Goal: Task Accomplishment & Management: Complete application form

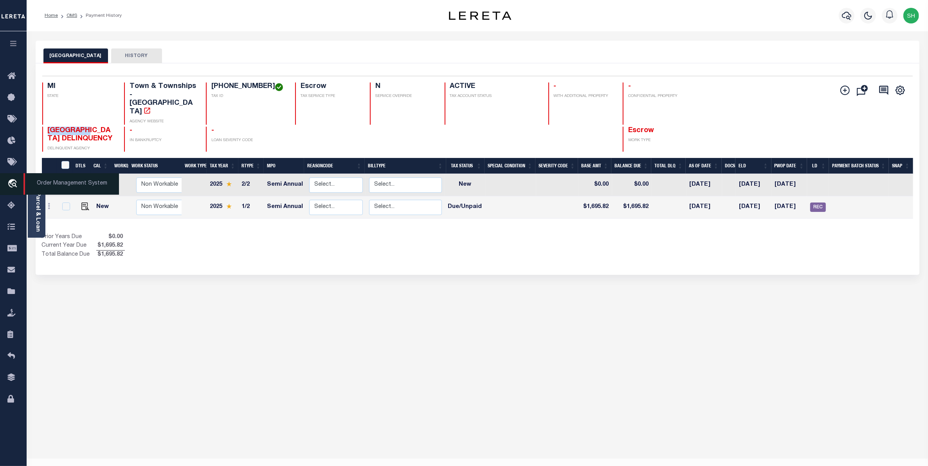
click at [16, 186] on icon "travel_explore" at bounding box center [13, 184] width 13 height 10
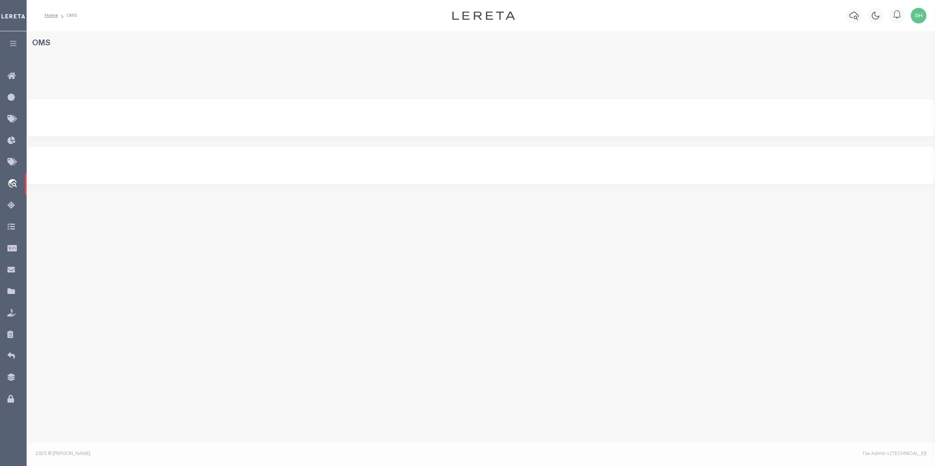
select select "200"
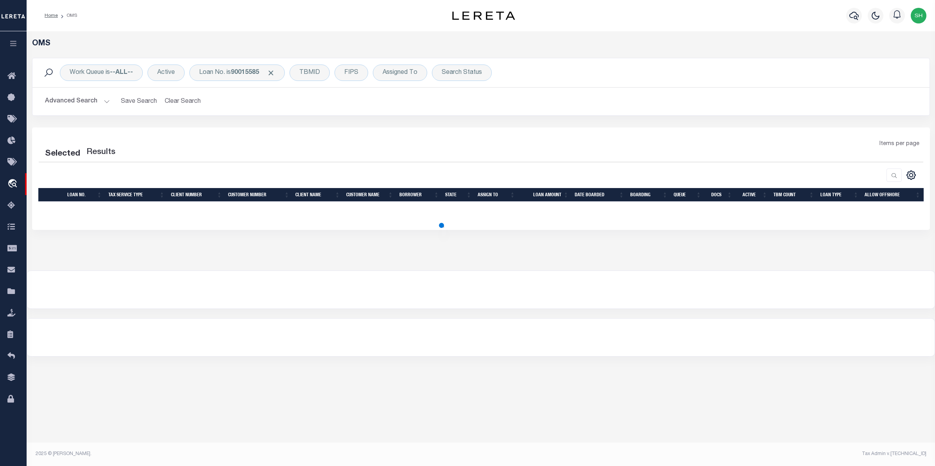
select select "200"
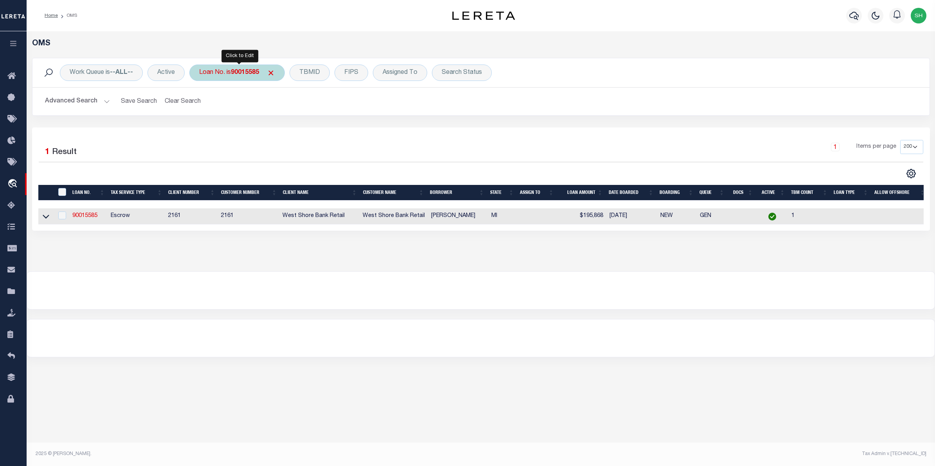
click at [248, 77] on div "Loan No. is 90015585" at bounding box center [236, 73] width 95 height 16
type input "10020550"
click at [309, 126] on input "Apply" at bounding box center [302, 128] width 23 height 13
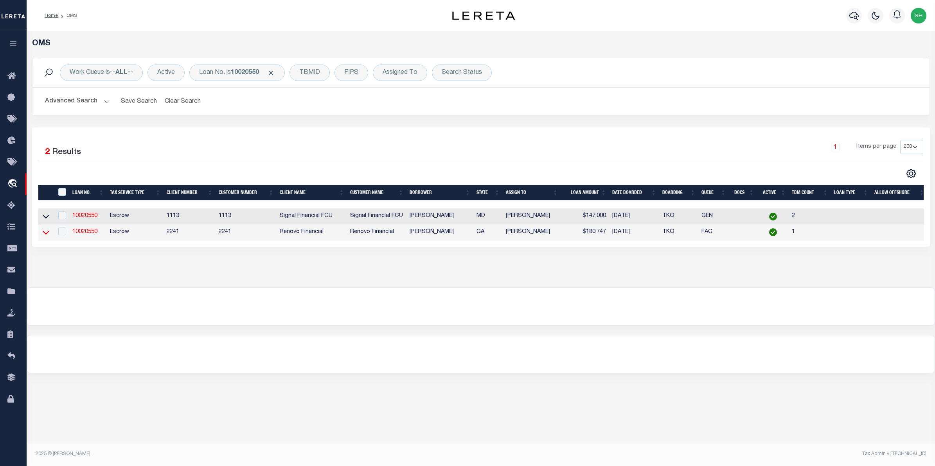
click at [43, 235] on icon at bounding box center [46, 233] width 7 height 8
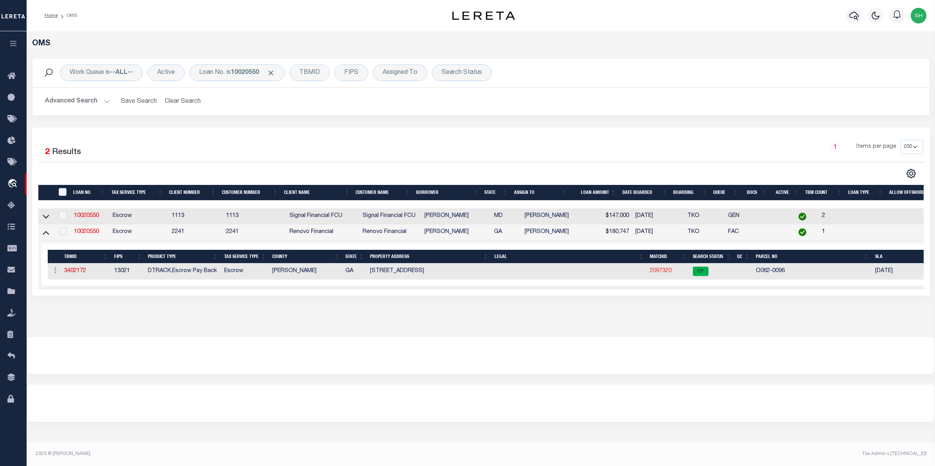
click at [653, 273] on link "2097320" at bounding box center [661, 270] width 22 height 5
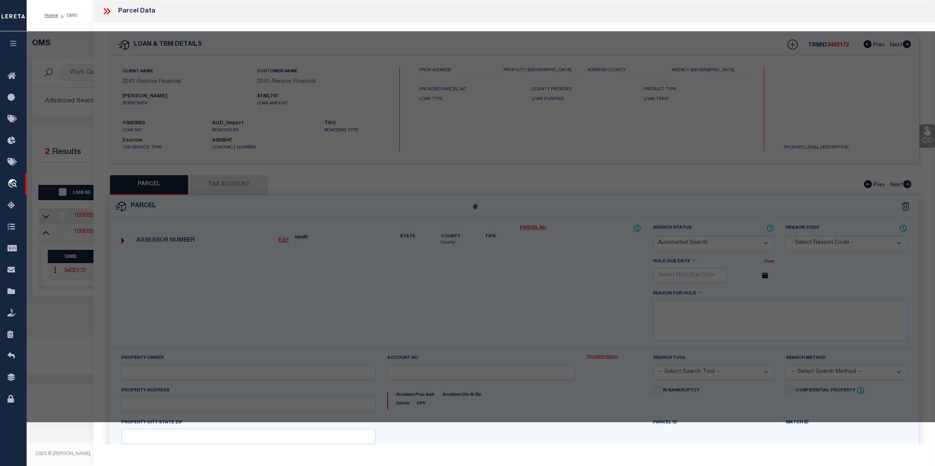
checkbox input "false"
select select "CP"
type input "GUIDO DOMINICK"
select select "AGW"
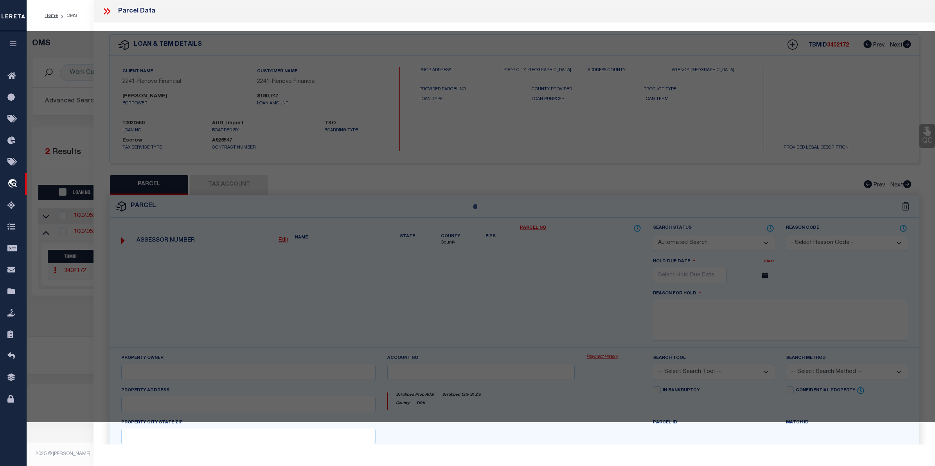
select select
type input "789 PINEWOOD DRIVE"
type input "MACON, GA 31204"
type textarea "Acres 0.15"
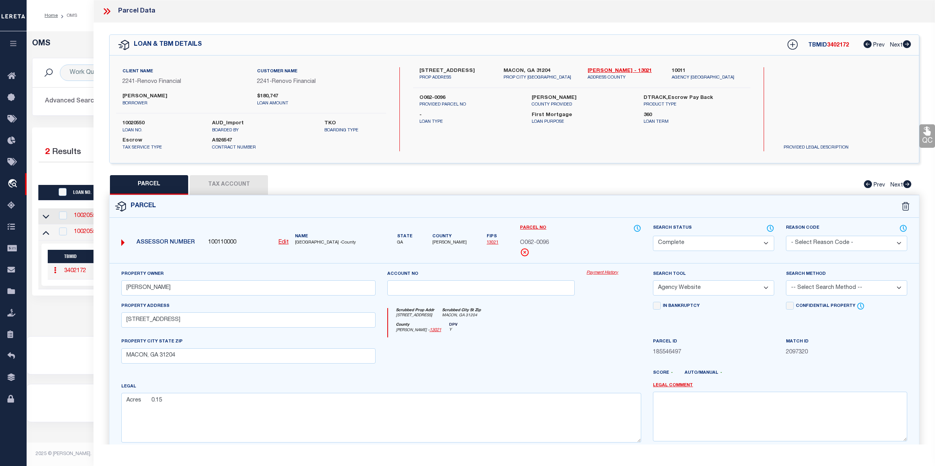
click at [597, 276] on link "Payment History" at bounding box center [614, 273] width 55 height 7
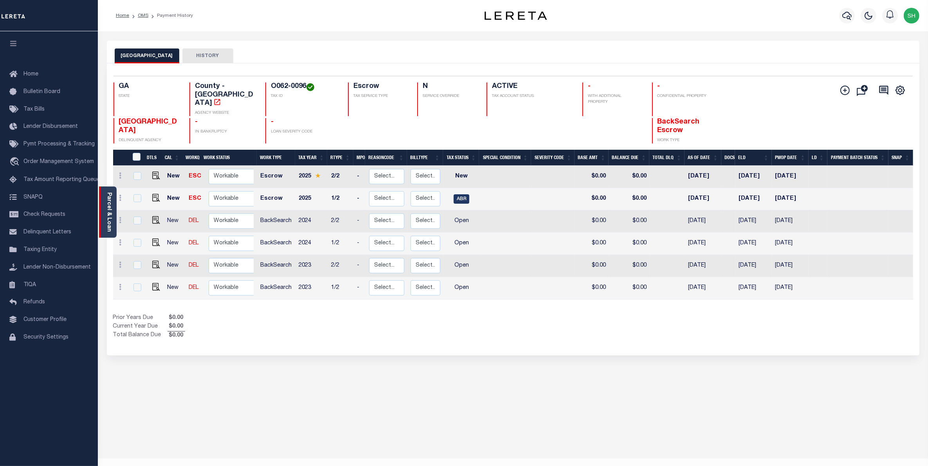
click at [104, 220] on div "Parcel & Loan" at bounding box center [108, 212] width 18 height 51
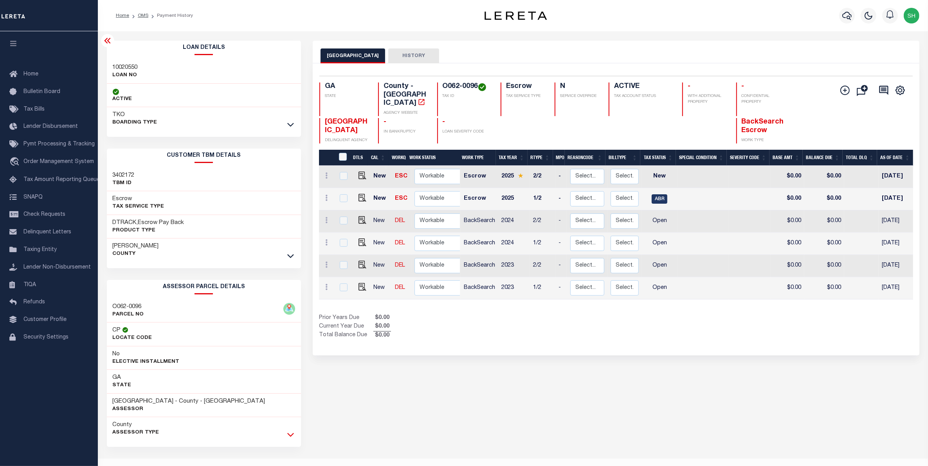
click at [292, 437] on icon at bounding box center [290, 435] width 7 height 8
click at [32, 163] on span "Order Management System" at bounding box center [58, 161] width 70 height 5
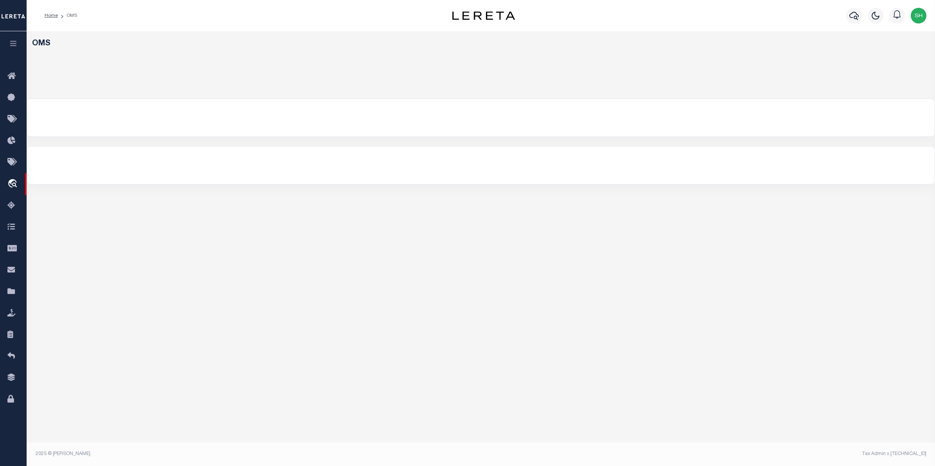
select select "200"
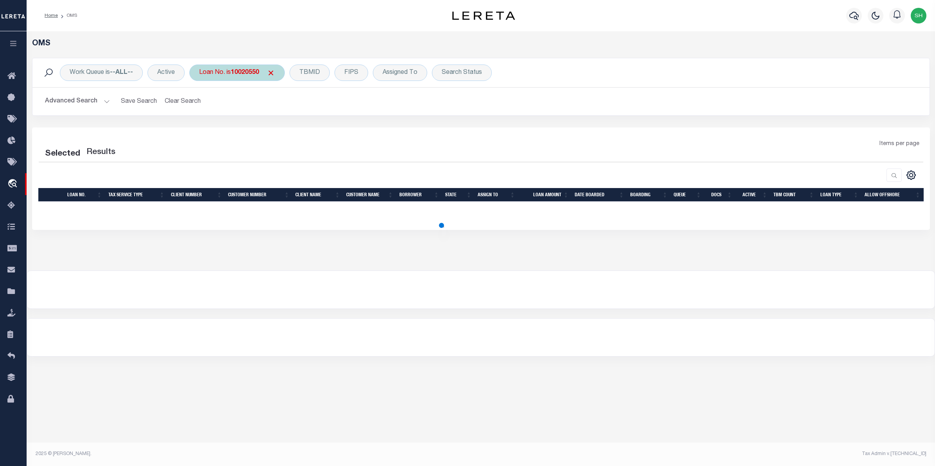
select select "200"
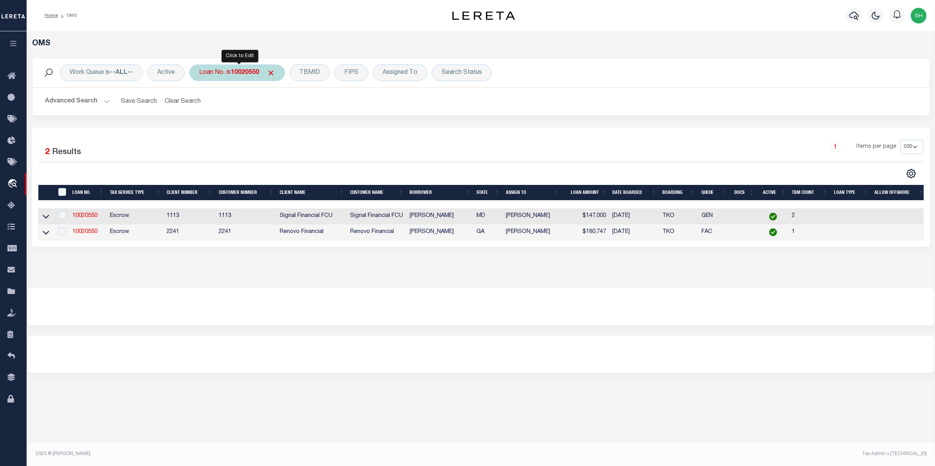
click at [236, 76] on b "10020550" at bounding box center [245, 73] width 28 height 6
type input "90015585"
click at [305, 130] on input "Apply" at bounding box center [302, 128] width 23 height 13
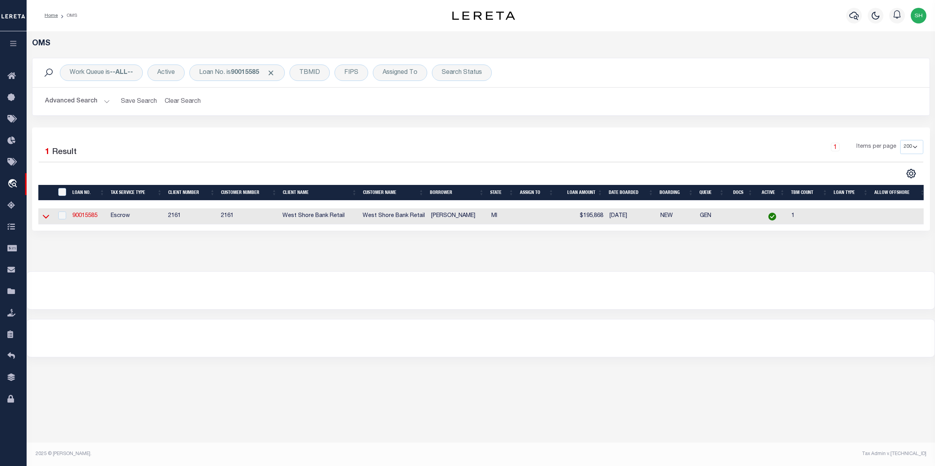
click at [49, 217] on icon at bounding box center [46, 216] width 7 height 8
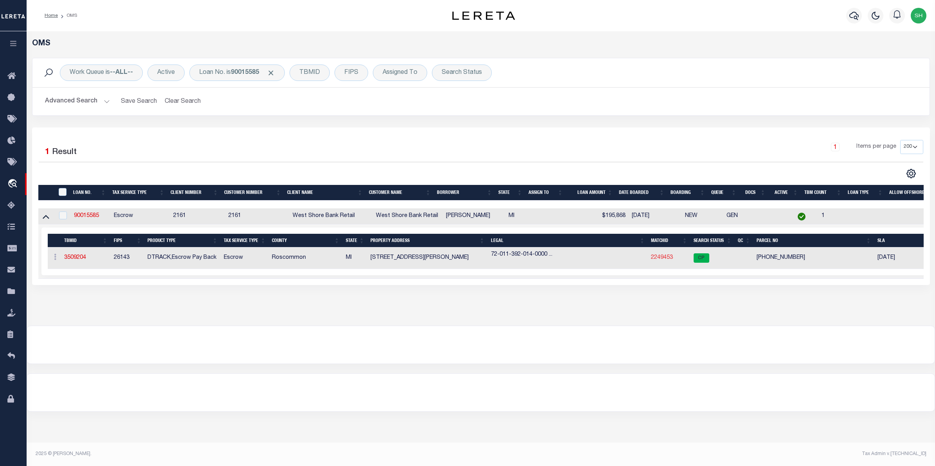
click at [664, 261] on link "2249453" at bounding box center [662, 257] width 22 height 5
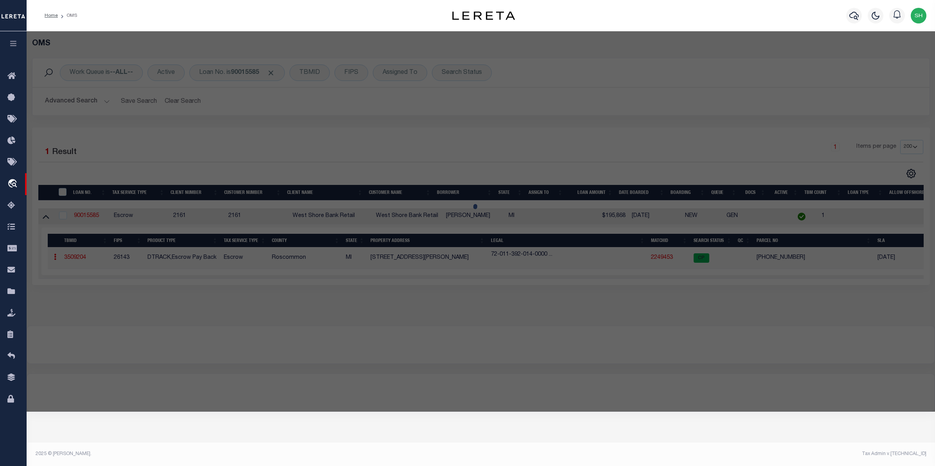
checkbox input "false"
select select "CP"
type input "GAMEL,LIZA M"
select select "ATL"
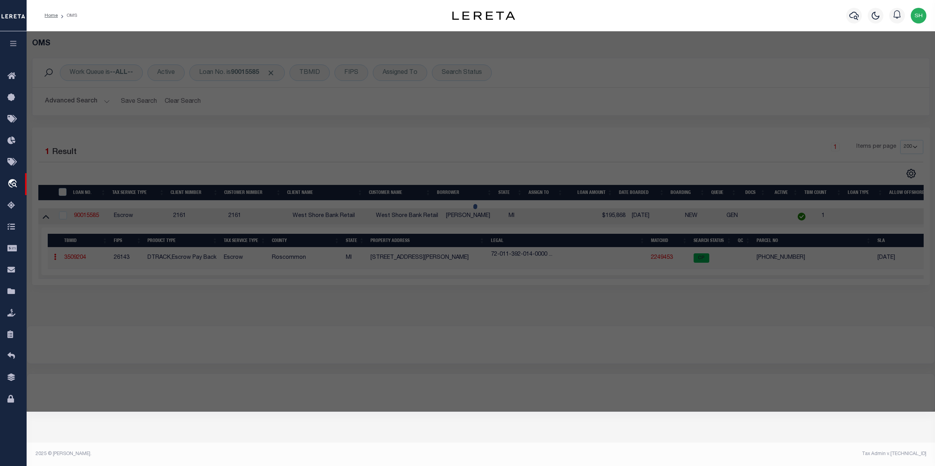
select select "ADD"
type input "104 WELLS ST"
checkbox input "false"
type input "HOUGHTON LAKE HEIGHTS, MI 48630"
type textarea "L-953 P-1669-1672 224 104 WELLS STLOT 14 BLK 12 HOUGHTON HEIGHTS."
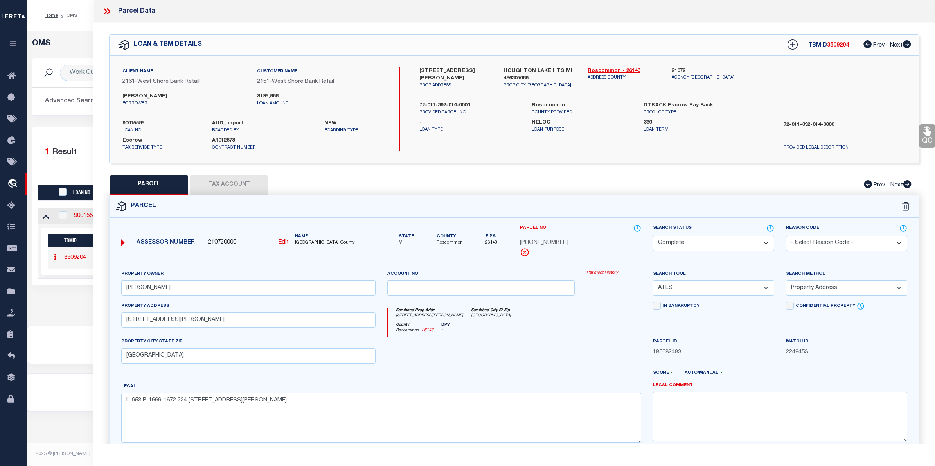
click at [79, 338] on div at bounding box center [481, 345] width 908 height 38
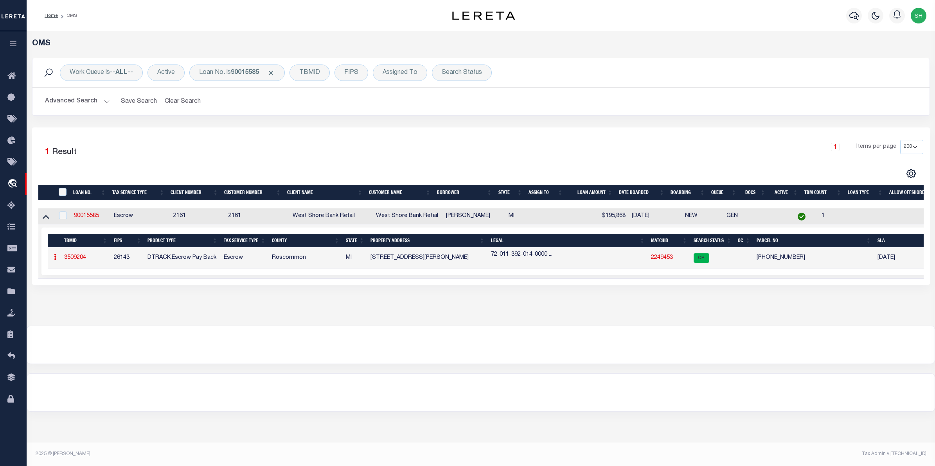
click at [668, 259] on link "2249453" at bounding box center [662, 257] width 22 height 5
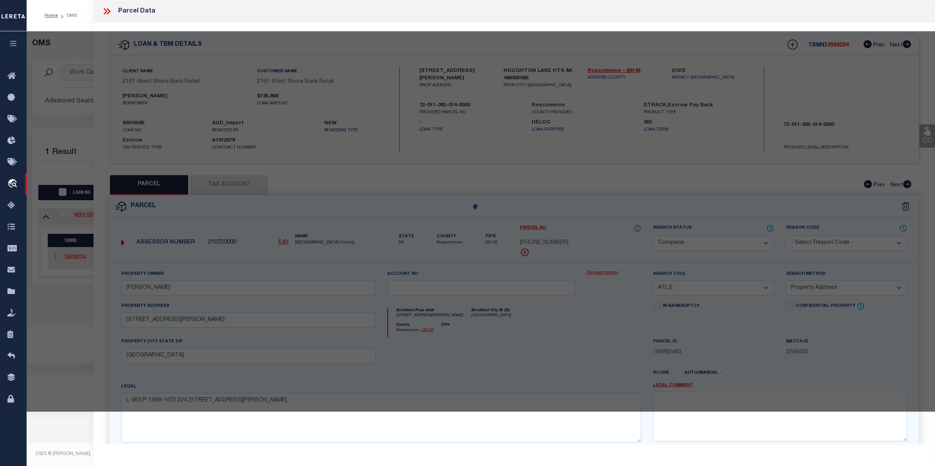
select select "AS"
select select
checkbox input "false"
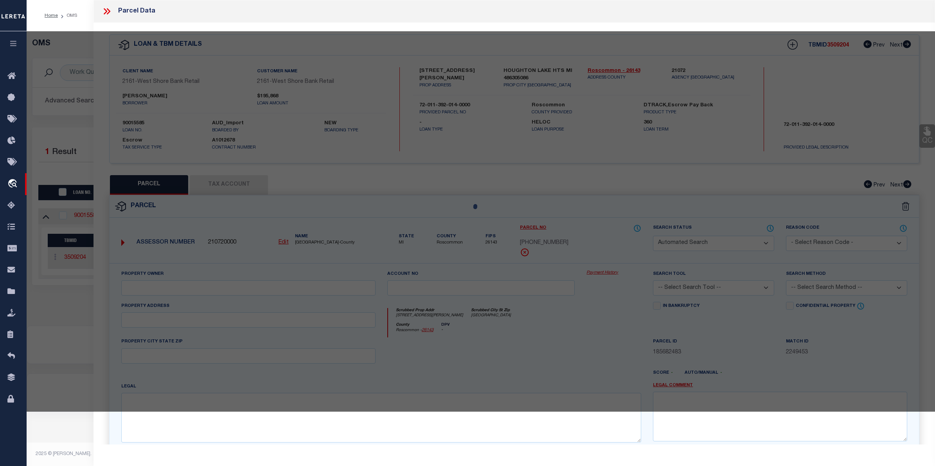
select select "CP"
type input "GAMEL,LIZA M"
select select "ATL"
select select "ADD"
type input "104 WELLS ST"
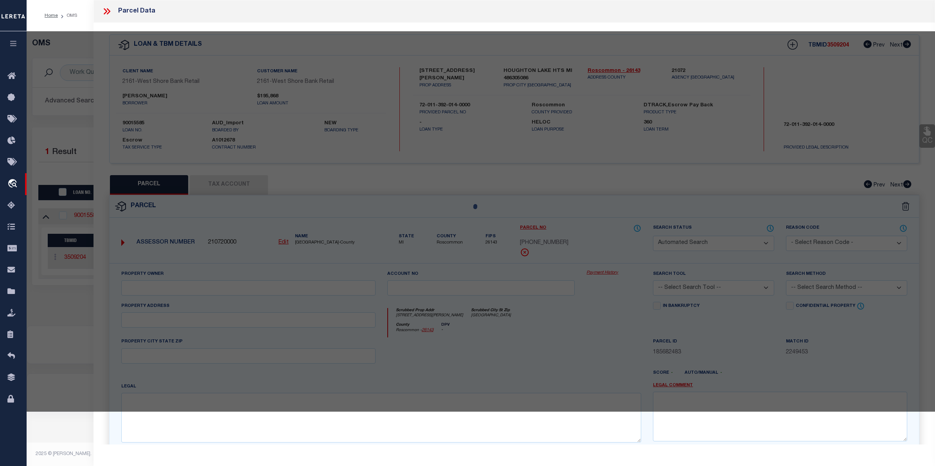
checkbox input "false"
type input "HOUGHTON LAKE HEIGHTS, MI 48630"
type textarea "L-953 P-1669-1672 224 104 WELLS STLOT 14 BLK 12 HOUGHTON HEIGHTS."
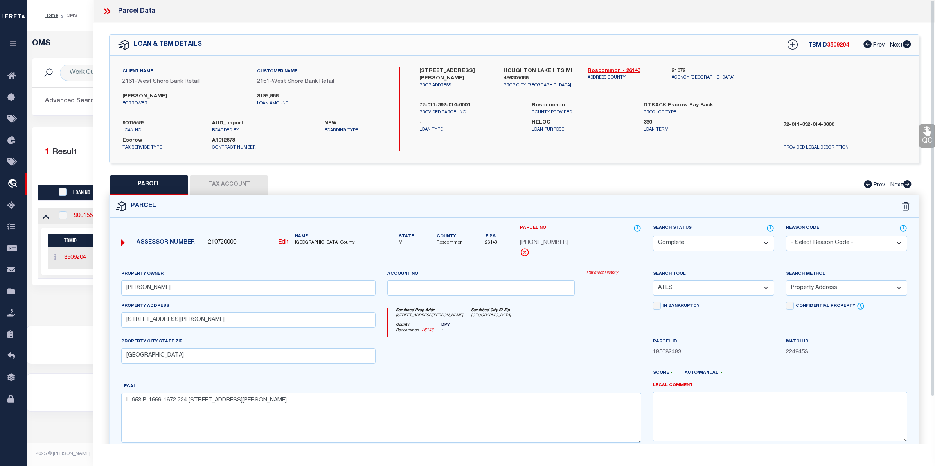
click at [76, 46] on h5 "OMS" at bounding box center [481, 43] width 898 height 9
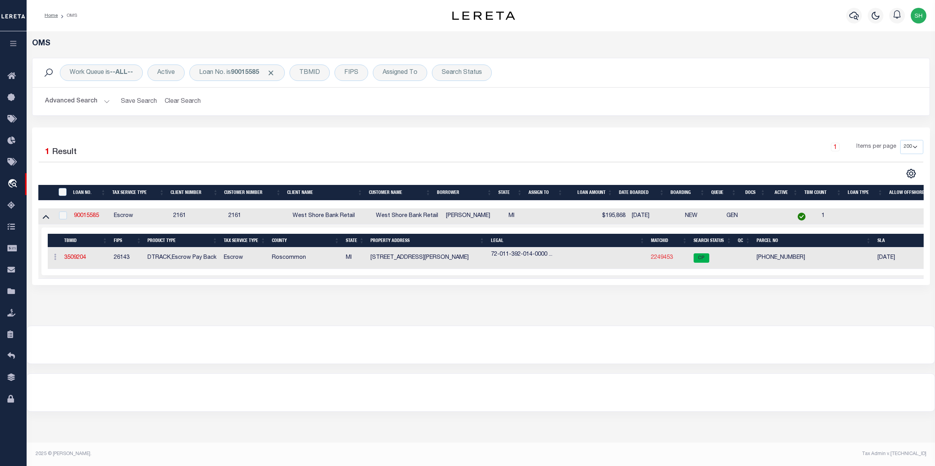
click at [658, 260] on link "2249453" at bounding box center [662, 257] width 22 height 5
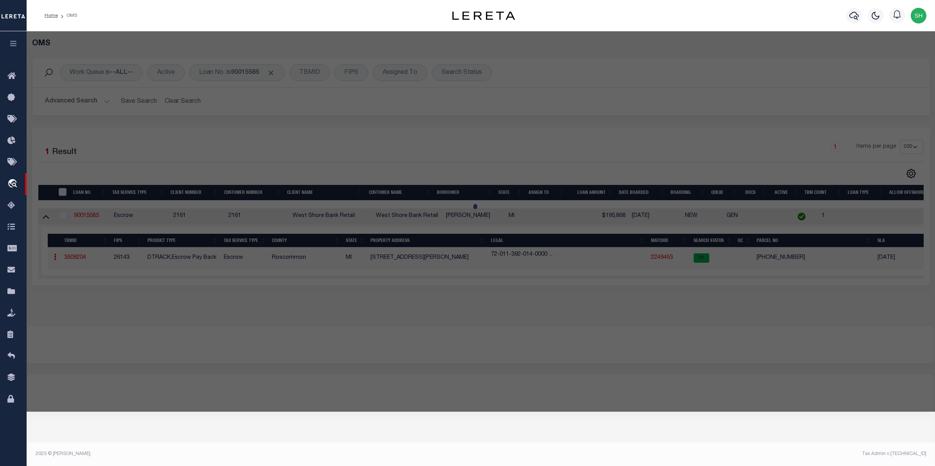
select select "AS"
select select
checkbox input "false"
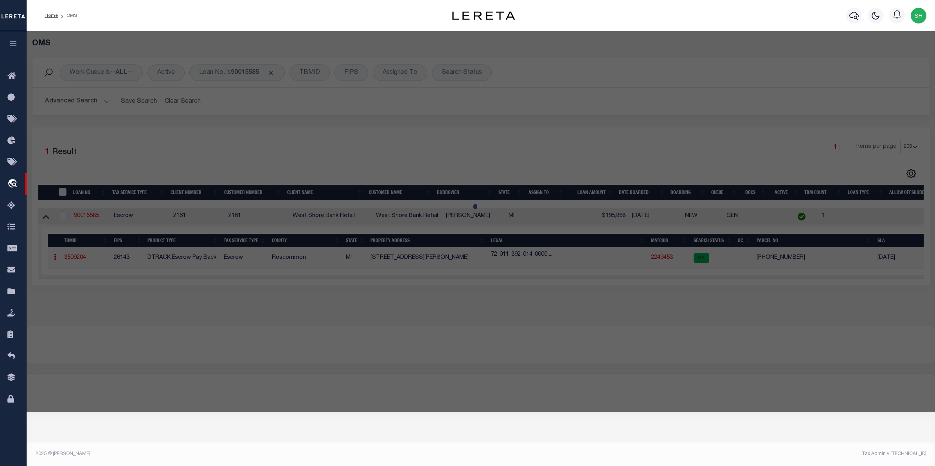
select select "CP"
type input "GAMEL,LIZA M"
select select "ATL"
select select "ADD"
type input "104 WELLS ST"
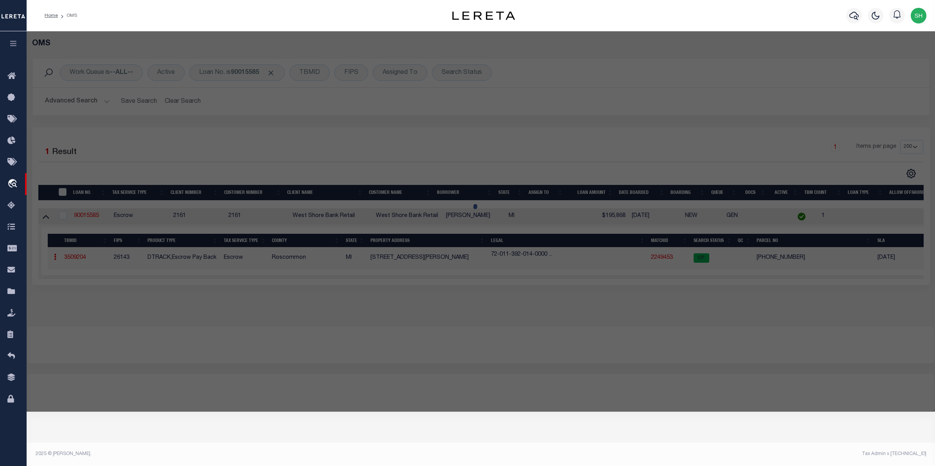
checkbox input "false"
type input "HOUGHTON LAKE HEIGHTS, MI 48630"
type textarea "L-953 P-1669-1672 224 104 WELLS STLOT 14 BLK 12 HOUGHTON HEIGHTS."
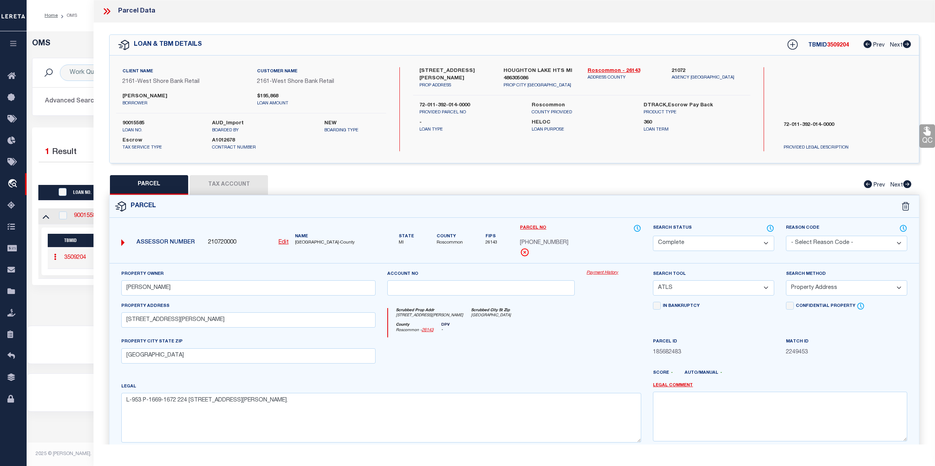
click at [67, 302] on div "OMS Work Queue is --ALL-- Active Loan No. is 90015585 TBMID FIPS Assigned To Se…" at bounding box center [481, 170] width 904 height 263
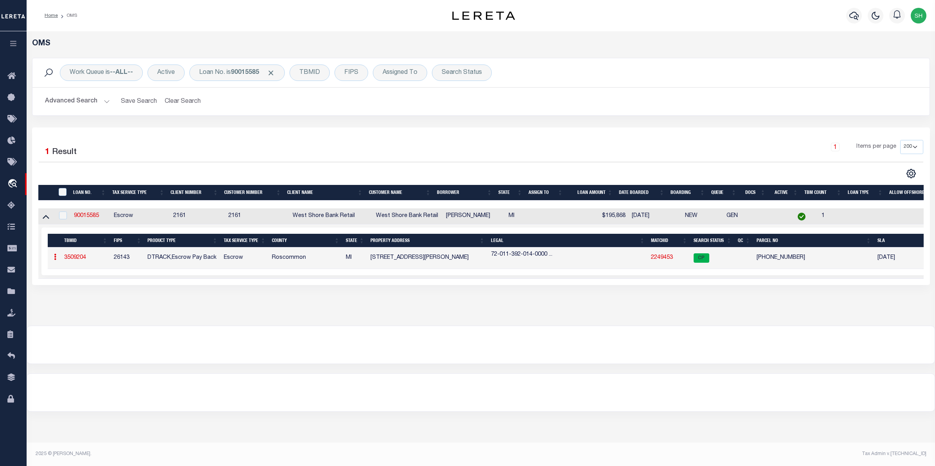
click at [658, 258] on link "2249453" at bounding box center [662, 257] width 22 height 5
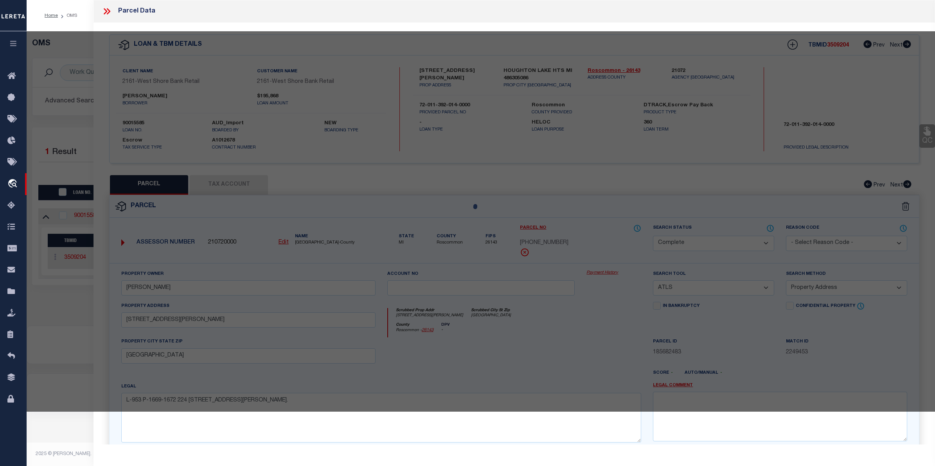
select select "AS"
select select
checkbox input "false"
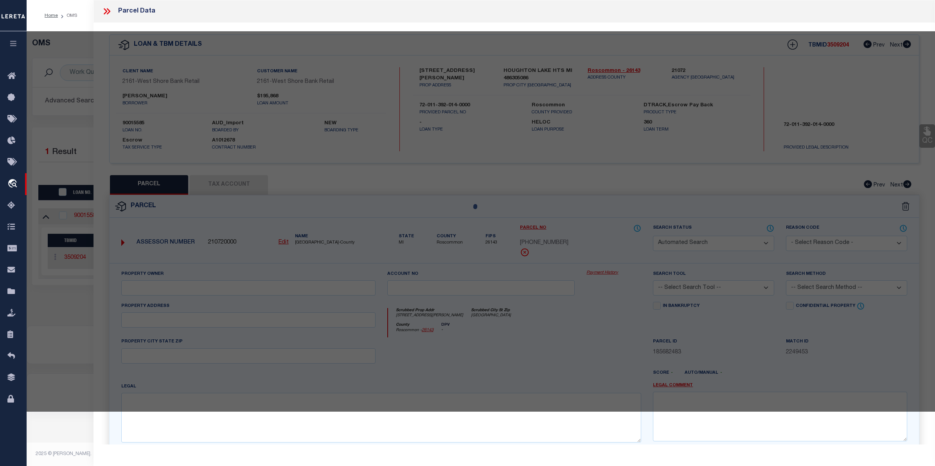
select select "CP"
type input "GAMEL,LIZA M"
select select "ATL"
select select "ADD"
type input "104 WELLS ST"
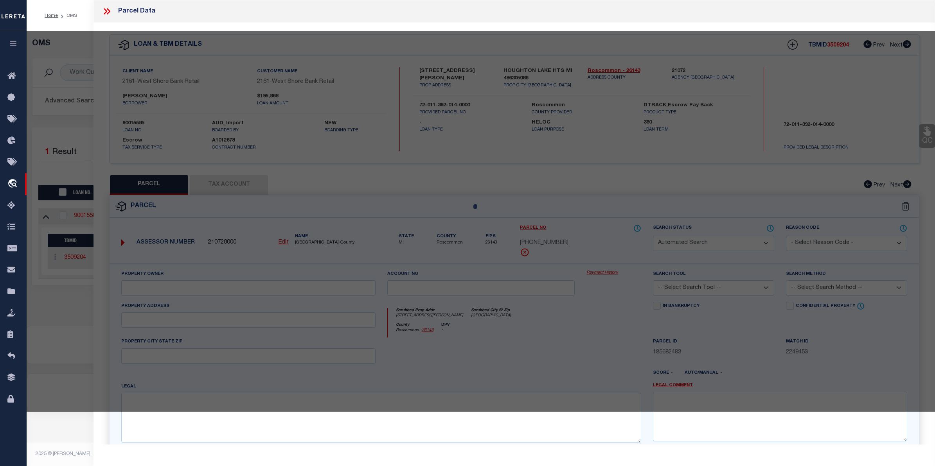
checkbox input "false"
type input "HOUGHTON LAKE HEIGHTS, MI 48630"
type textarea "L-953 P-1669-1672 224 104 WELLS STLOT 14 BLK 12 HOUGHTON HEIGHTS."
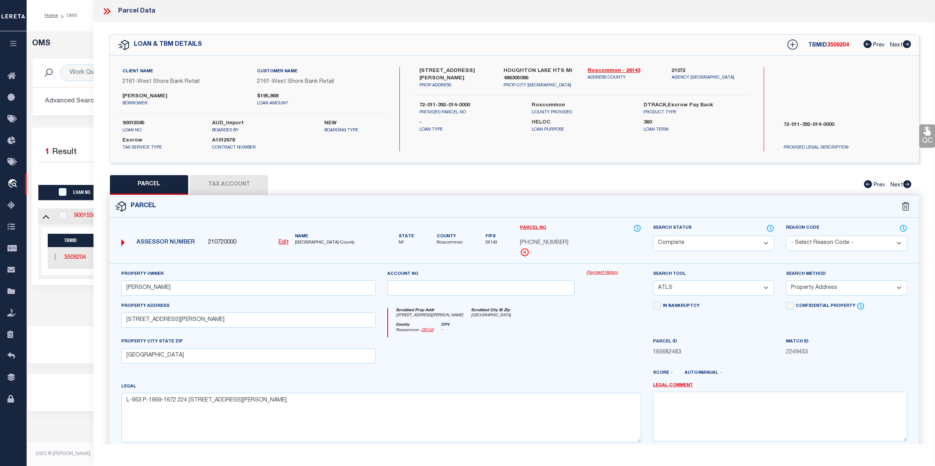
click at [607, 271] on link "Payment History" at bounding box center [614, 273] width 55 height 7
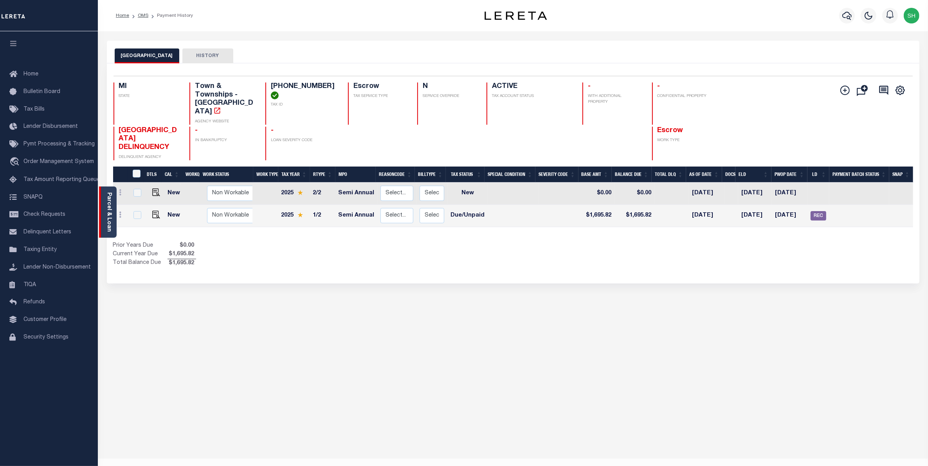
click at [108, 214] on link "Parcel & Loan" at bounding box center [108, 213] width 5 height 40
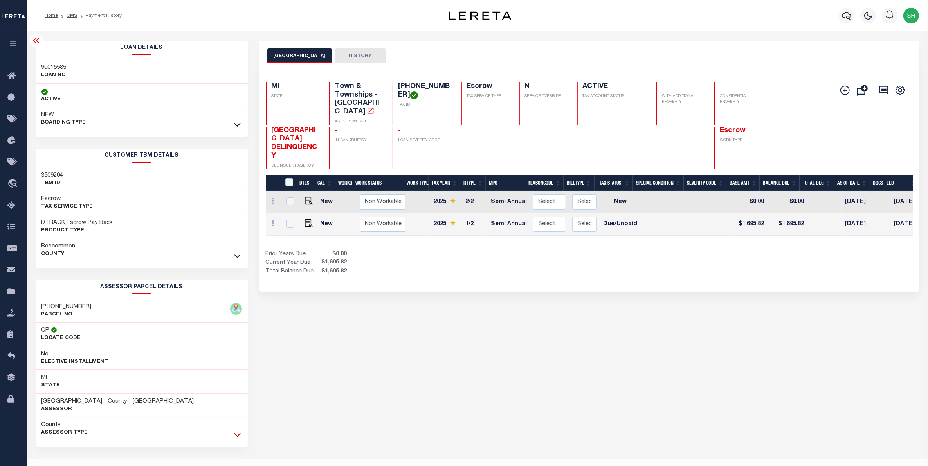
click at [235, 437] on icon at bounding box center [237, 435] width 7 height 8
click at [310, 364] on div "ROSCOMMON TOWNSHIP HISTORY Selected 2 Results" at bounding box center [589, 427] width 671 height 773
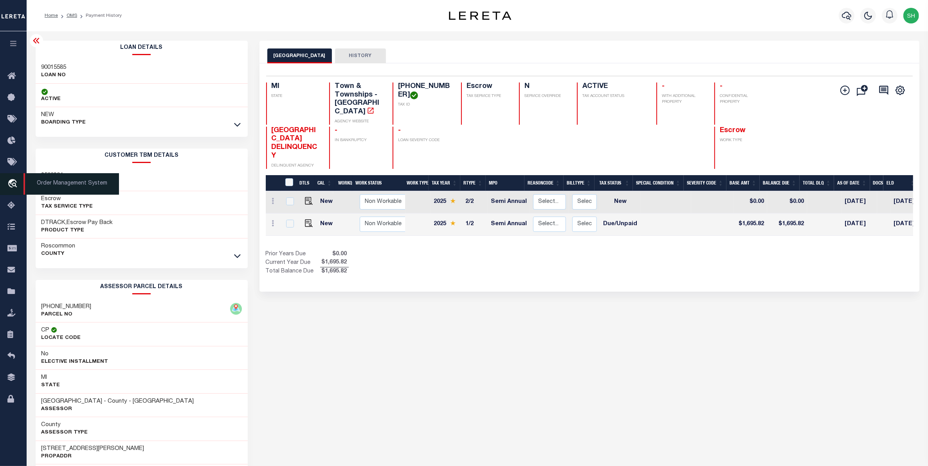
click at [14, 185] on icon "travel_explore" at bounding box center [13, 184] width 13 height 10
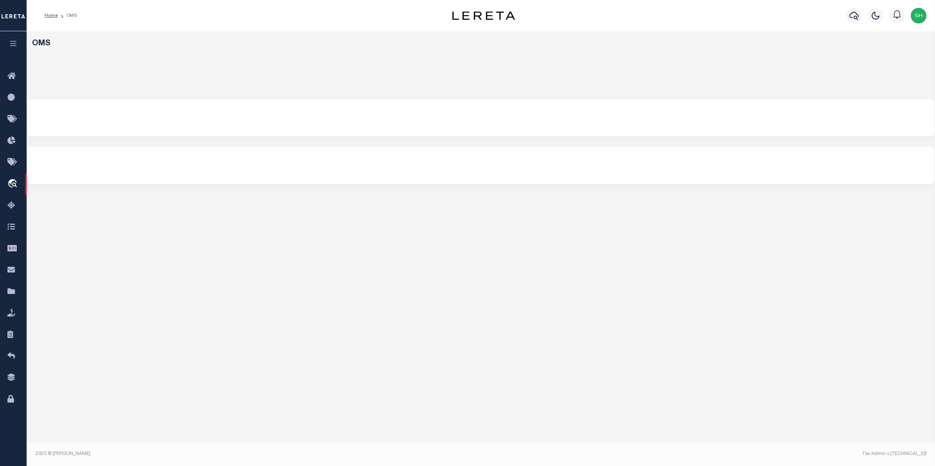
select select "200"
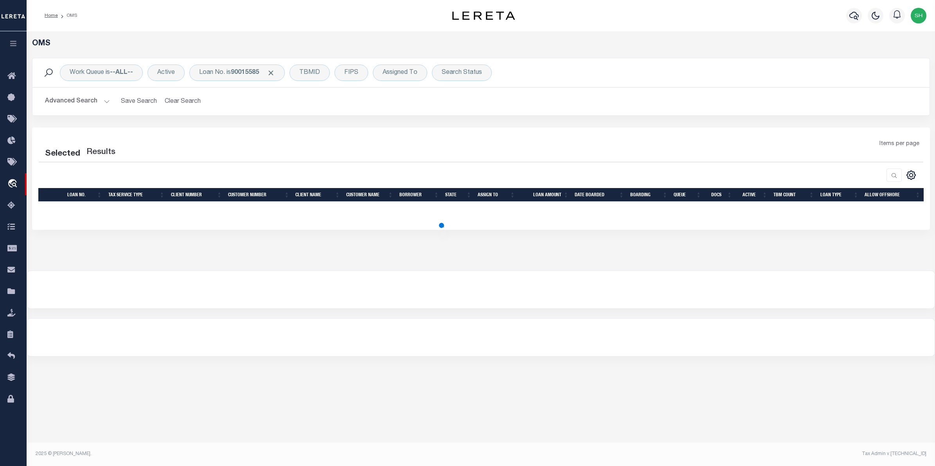
select select "200"
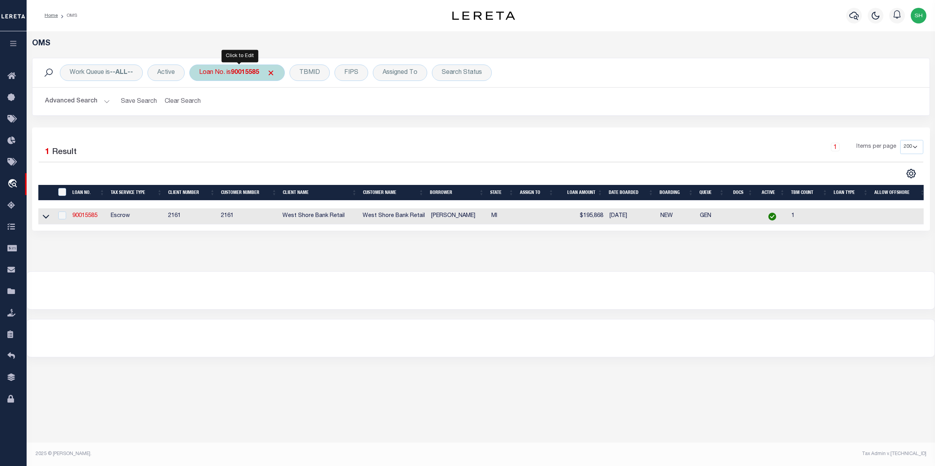
click at [248, 72] on b "90015585" at bounding box center [245, 73] width 28 height 6
click at [218, 110] on input "4000102" at bounding box center [257, 111] width 115 height 15
type input "40000102"
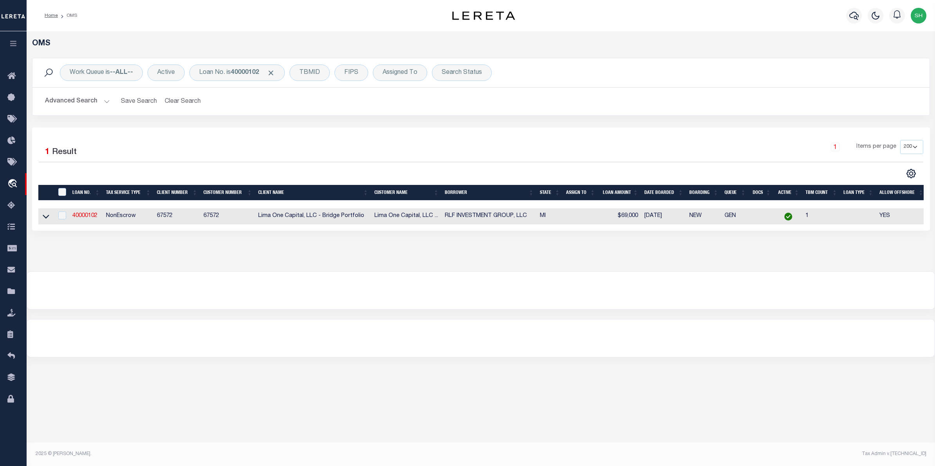
drag, startPoint x: 44, startPoint y: 219, endPoint x: 49, endPoint y: 221, distance: 5.8
click at [44, 219] on icon at bounding box center [46, 217] width 7 height 4
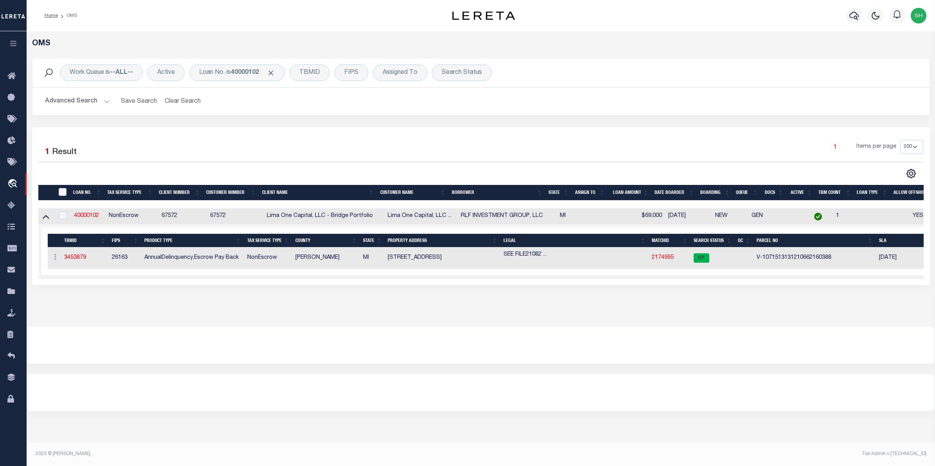
click at [656, 255] on td "2174955" at bounding box center [670, 259] width 42 height 22
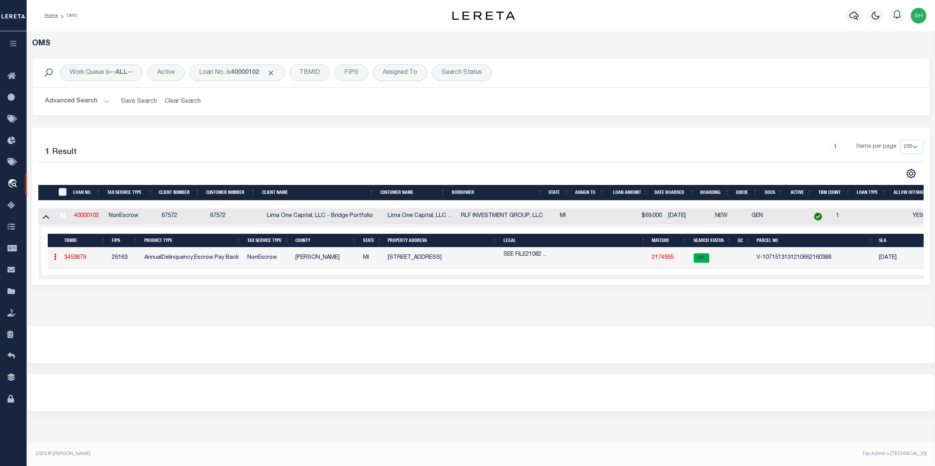
click at [656, 258] on link "2174955" at bounding box center [663, 257] width 22 height 5
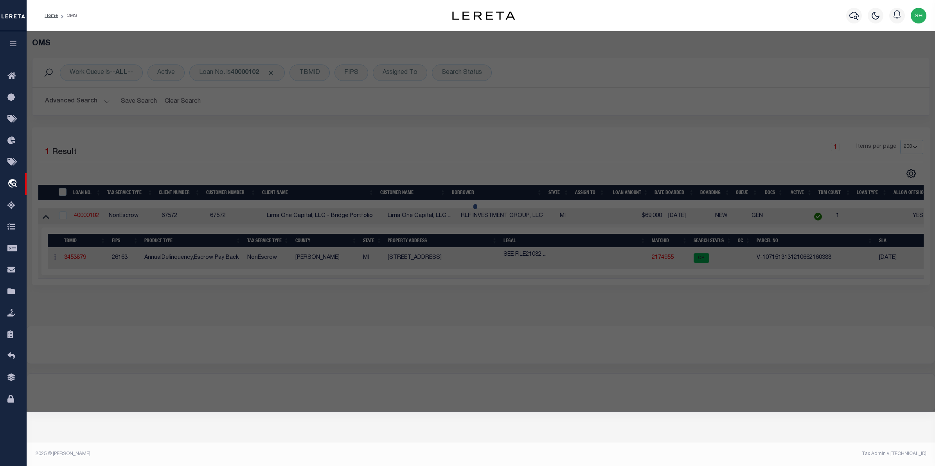
checkbox input "false"
select select "CP"
select select "AGW"
select select
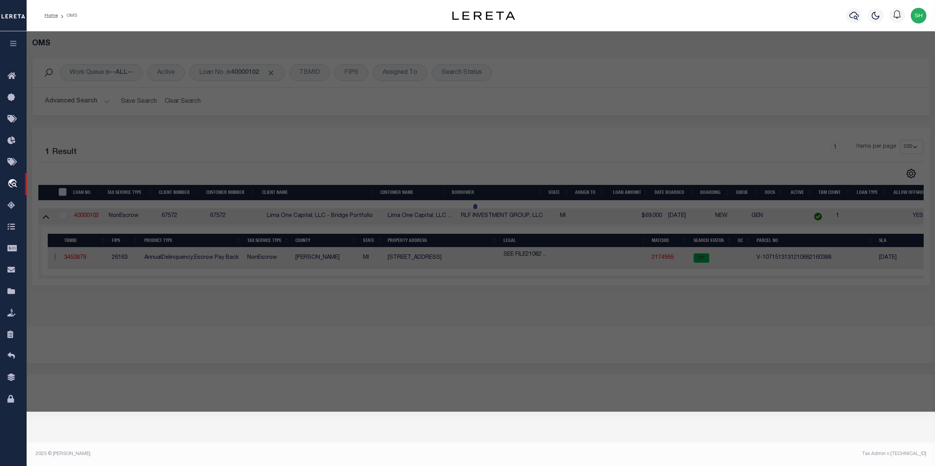
type input "8716 3RD AVENUE"
checkbox input "false"
type input "DETROIT MI 48202"
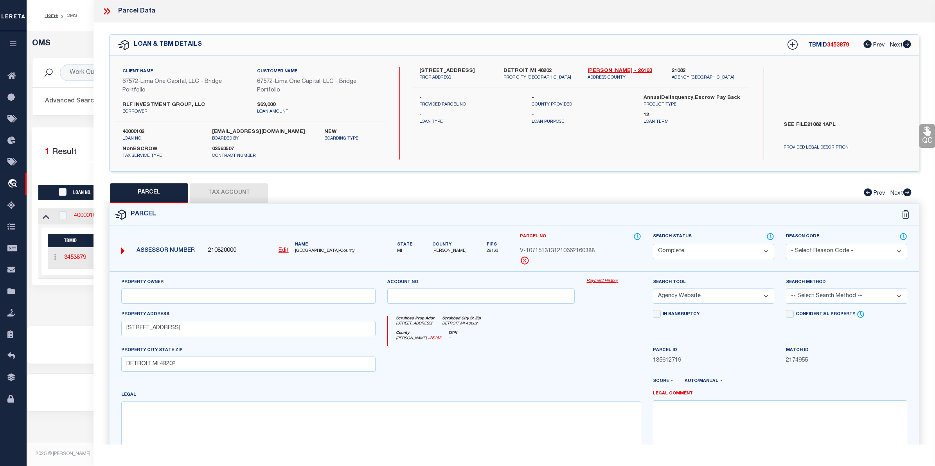
click at [614, 283] on link "Payment History" at bounding box center [614, 281] width 55 height 7
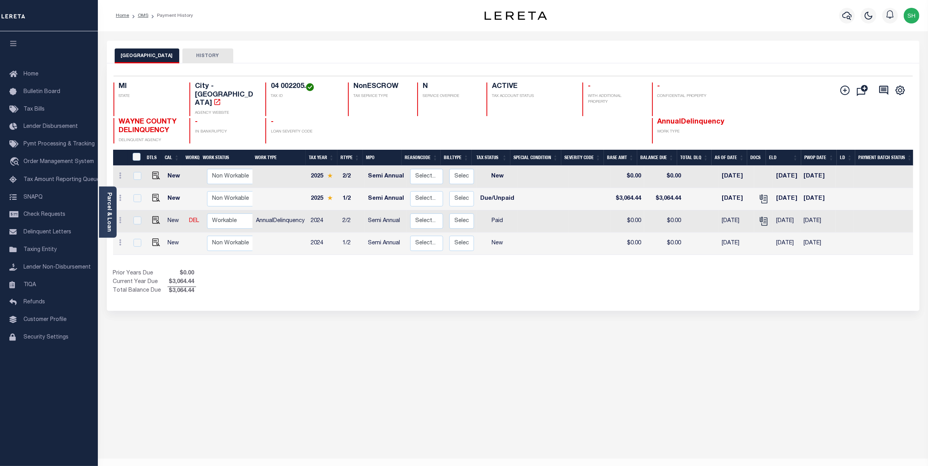
click at [419, 30] on div "Home OMS Payment History Profile" at bounding box center [513, 15] width 830 height 31
click at [758, 216] on icon "" at bounding box center [763, 221] width 10 height 10
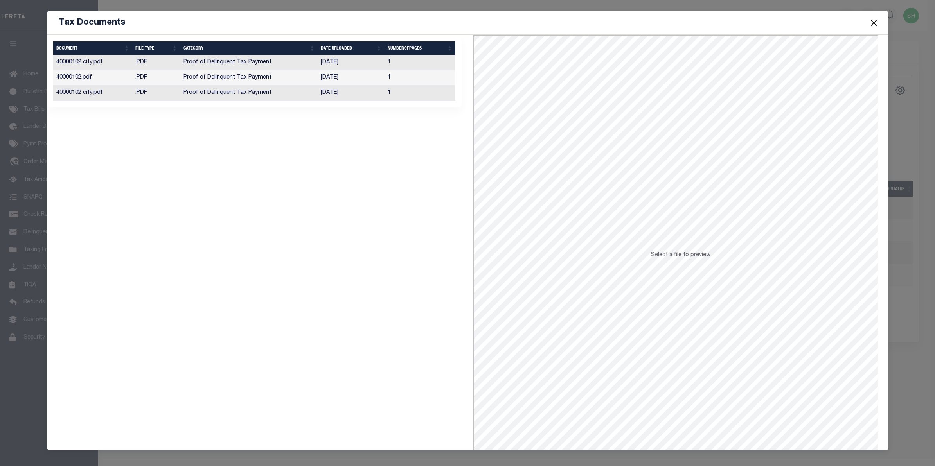
click at [202, 93] on td "Proof of Delinquent Tax Payment" at bounding box center [249, 93] width 138 height 15
click at [208, 65] on td "Proof of Delinquent Tax Payment" at bounding box center [249, 62] width 138 height 15
click at [218, 75] on td "Proof of Delinquent Tax Payment" at bounding box center [249, 77] width 138 height 15
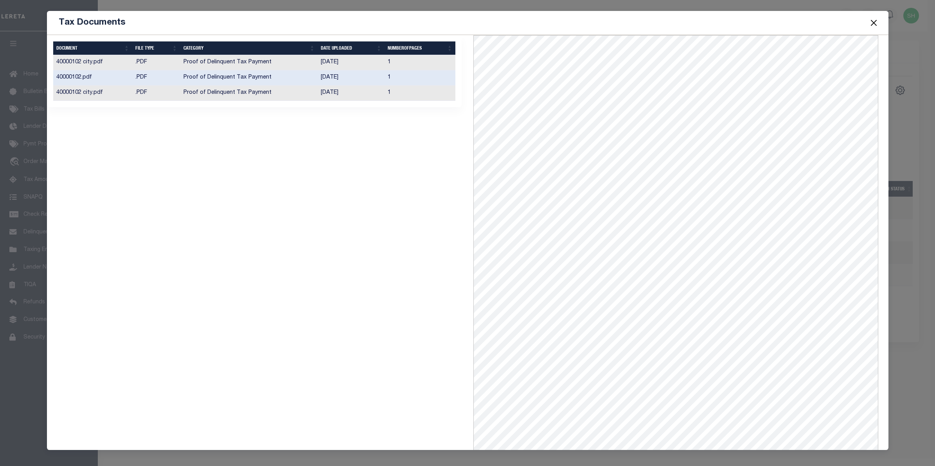
click at [877, 20] on button "Close" at bounding box center [874, 23] width 10 height 10
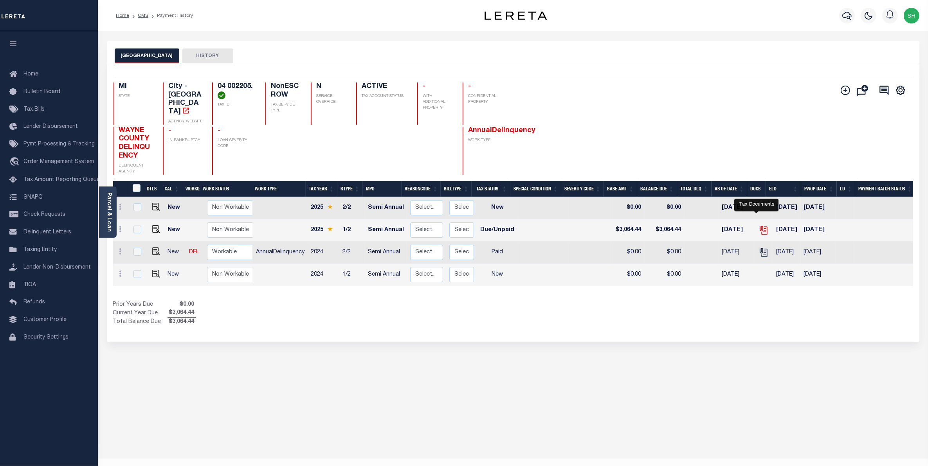
click at [758, 225] on icon "" at bounding box center [763, 230] width 10 height 10
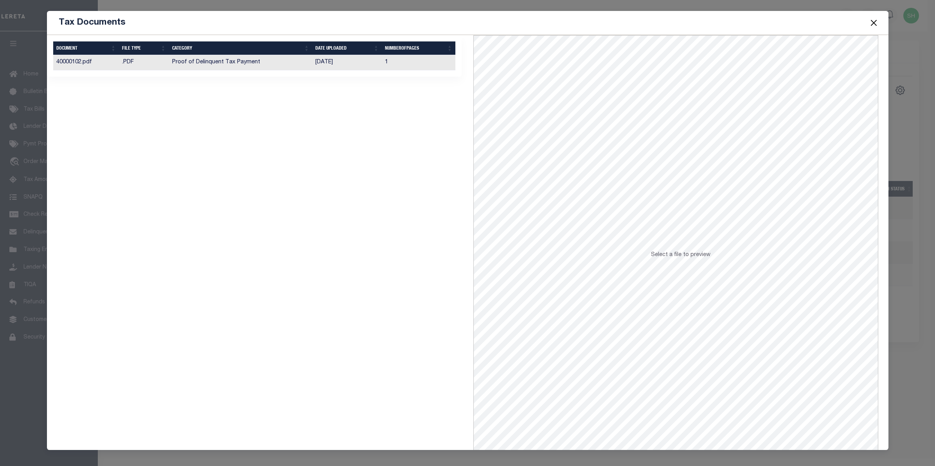
click at [197, 65] on td "Proof of Delinquent Tax Payment" at bounding box center [241, 62] width 144 height 15
click at [871, 22] on button "Close" at bounding box center [874, 23] width 10 height 10
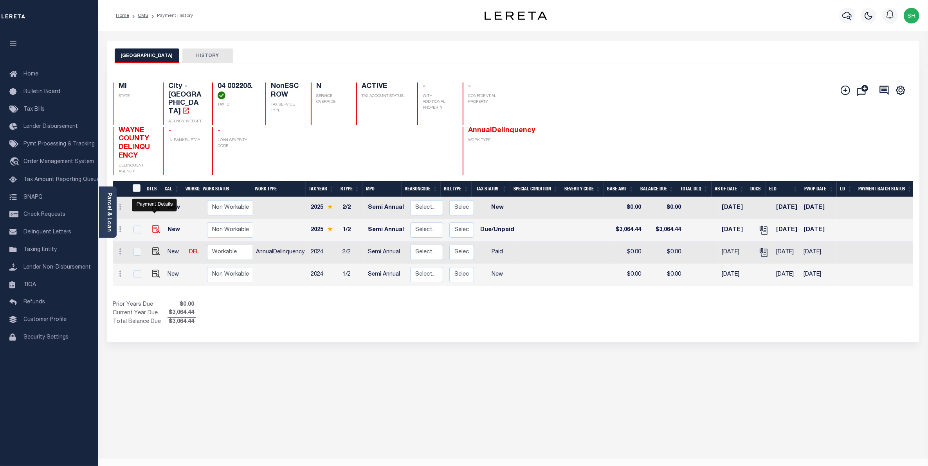
click at [153, 225] on img "" at bounding box center [156, 229] width 8 height 8
checkbox input "true"
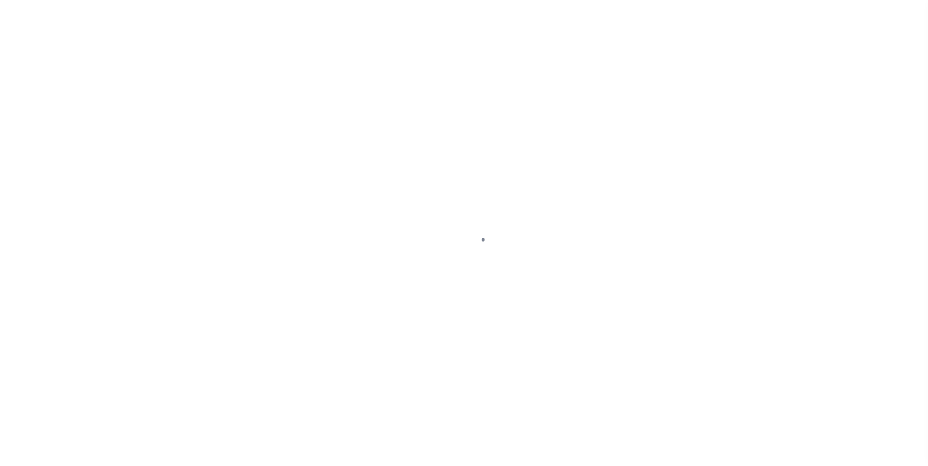
select select "DUE"
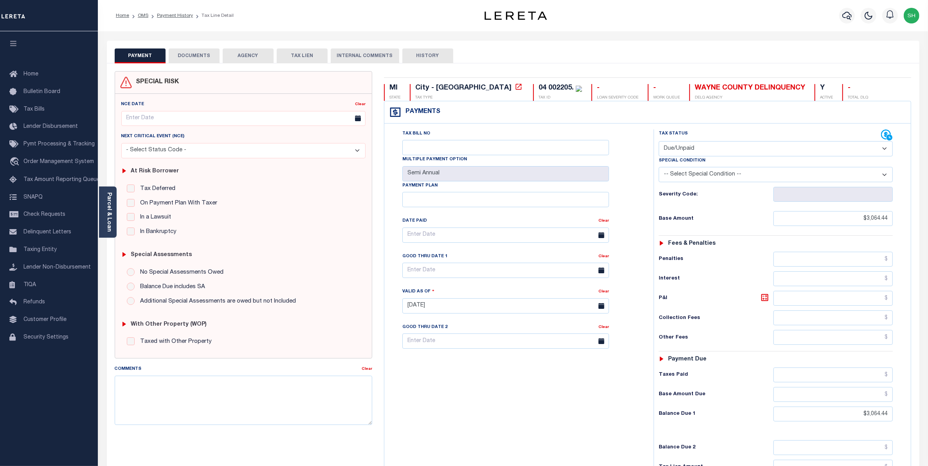
click at [198, 55] on button "DOCUMENTS" at bounding box center [194, 56] width 51 height 15
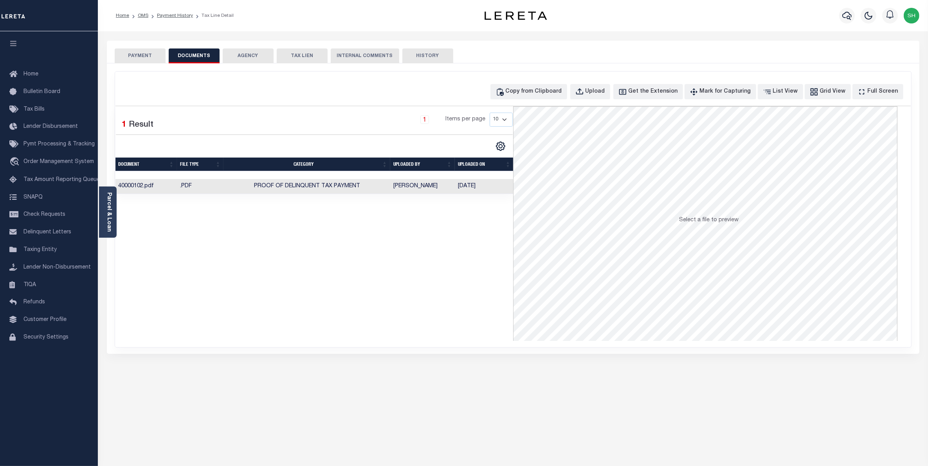
click at [147, 56] on button "PAYMENT" at bounding box center [140, 56] width 51 height 15
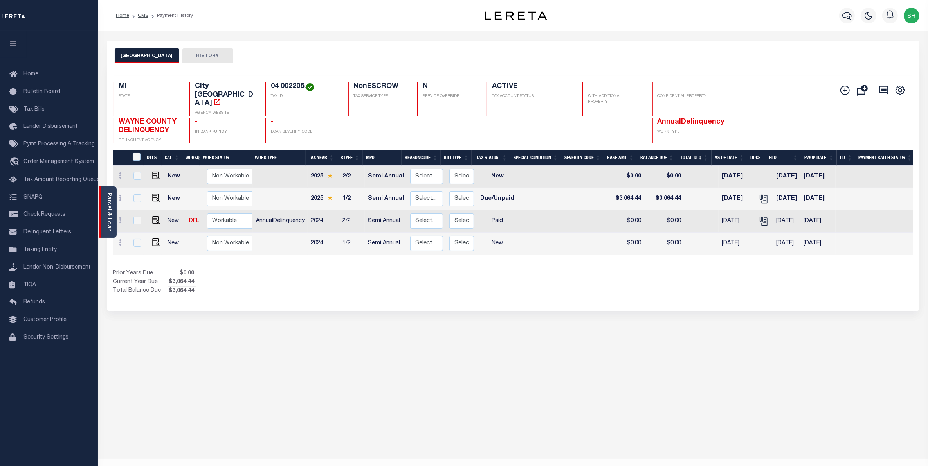
click at [104, 215] on div "Parcel & Loan" at bounding box center [108, 212] width 18 height 51
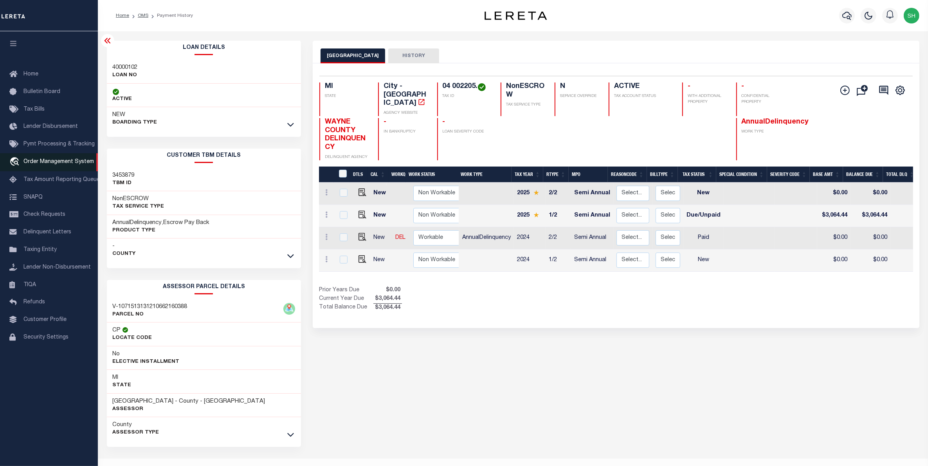
click at [48, 163] on span "Order Management System" at bounding box center [58, 161] width 70 height 5
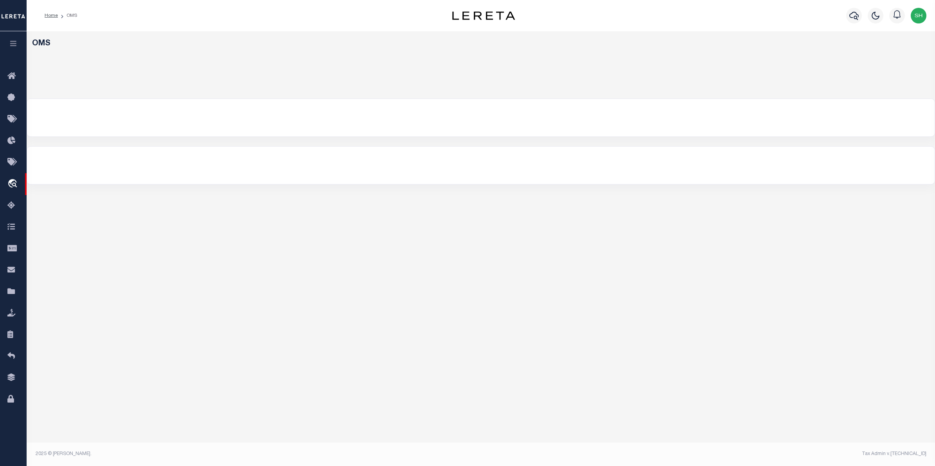
select select "200"
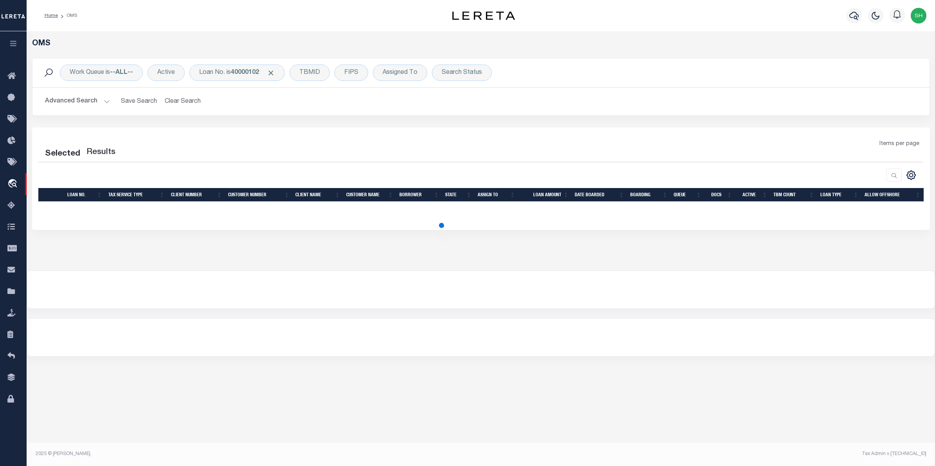
select select "200"
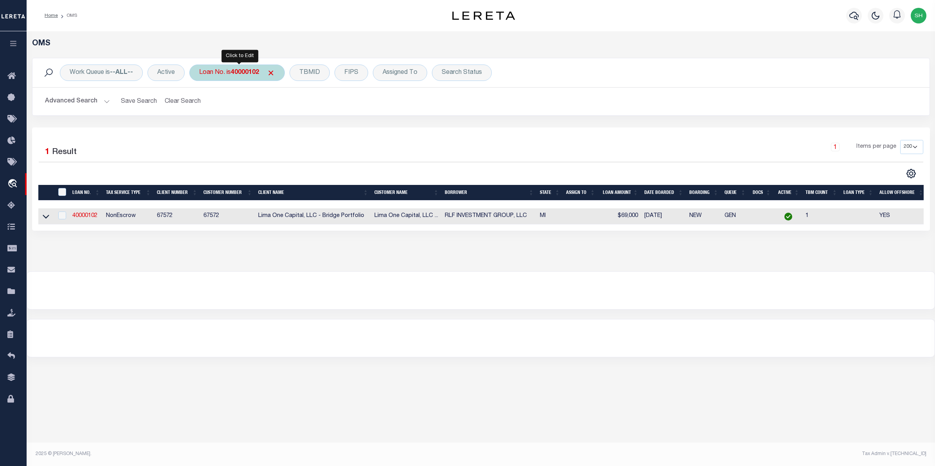
click at [243, 76] on b "40000102" at bounding box center [245, 73] width 28 height 6
type input "10021311"
click at [305, 131] on input "Apply" at bounding box center [302, 128] width 23 height 13
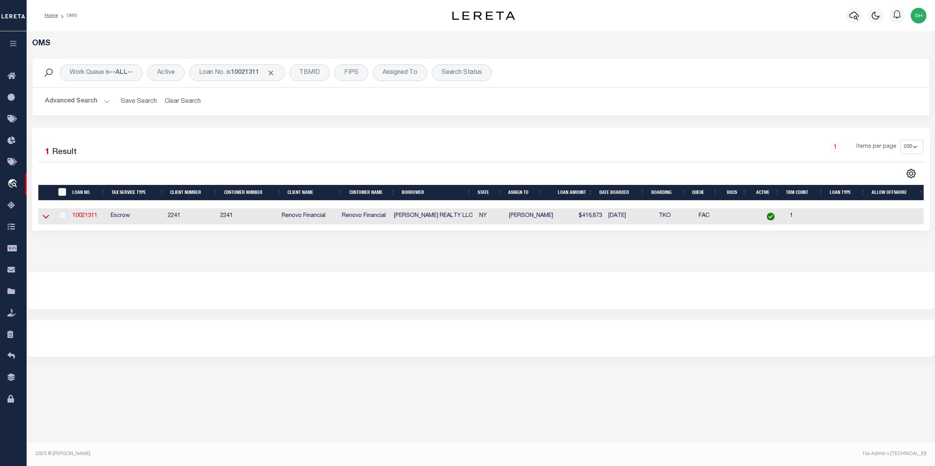
click at [47, 216] on icon at bounding box center [46, 216] width 7 height 8
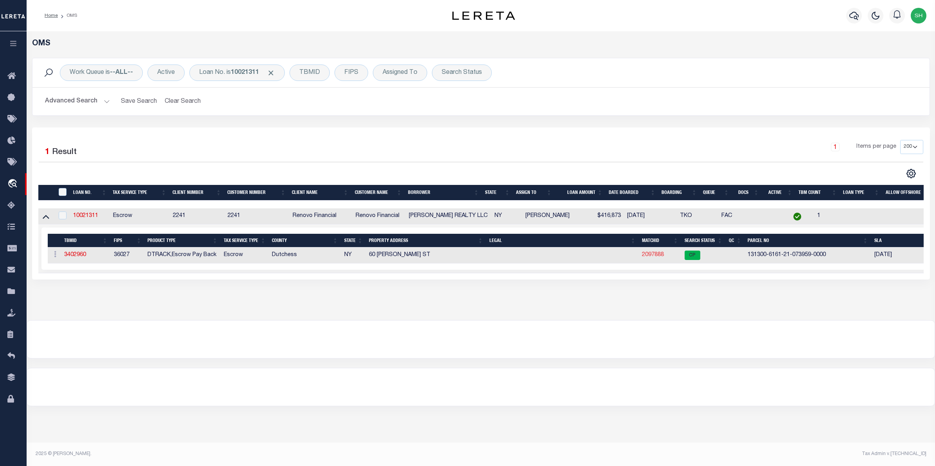
click at [653, 257] on link "2097888" at bounding box center [653, 254] width 22 height 5
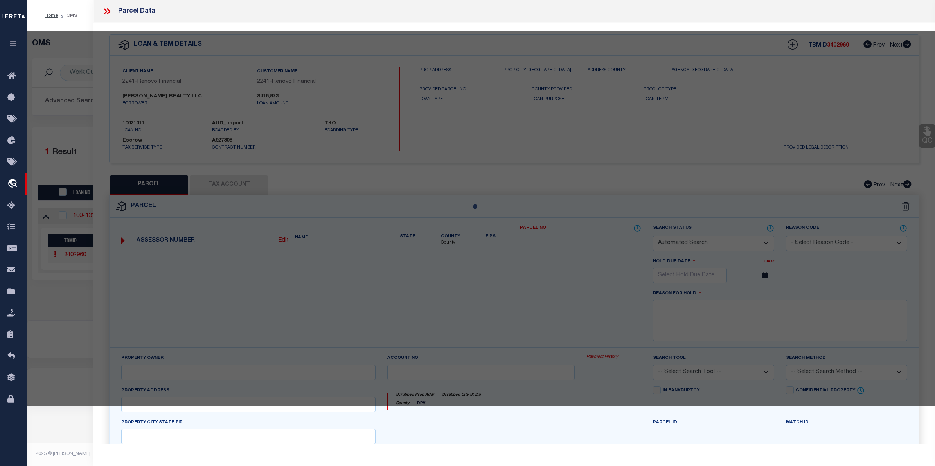
checkbox input "false"
select select "CP"
type input "Noxon Realty LLC"
select select
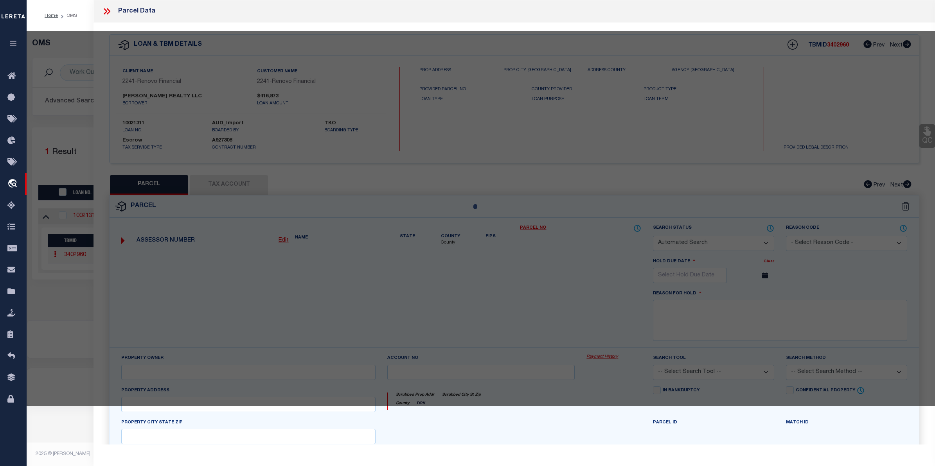
type input "60 Noxon St"
checkbox input "false"
type input "POUGHKEEPSIE, NY 12601"
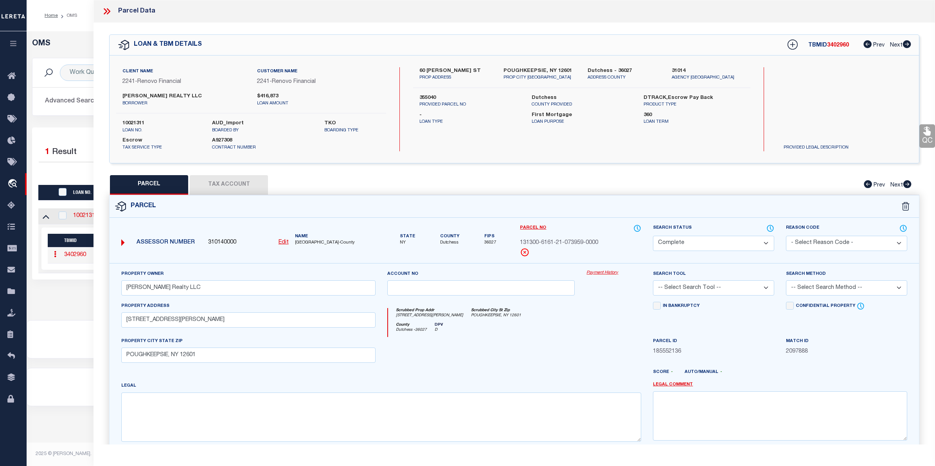
click at [609, 271] on link "Payment History" at bounding box center [614, 273] width 55 height 7
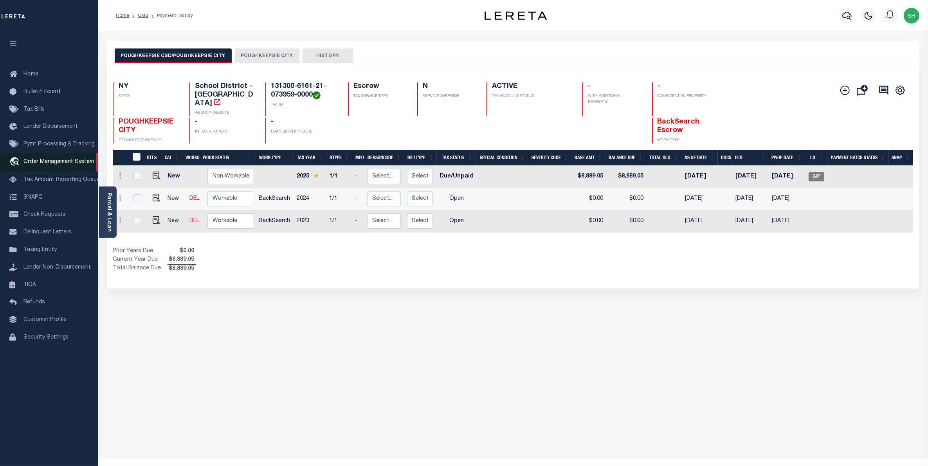
click at [79, 161] on span "Order Management System" at bounding box center [58, 161] width 70 height 5
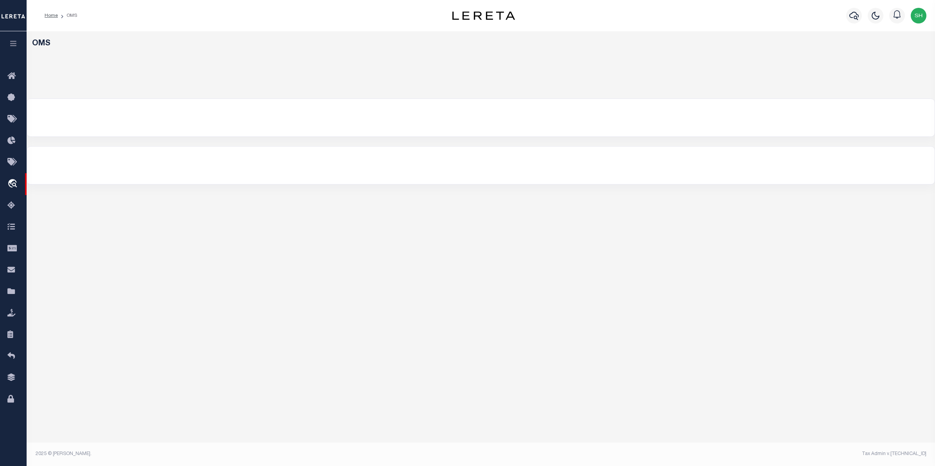
select select "200"
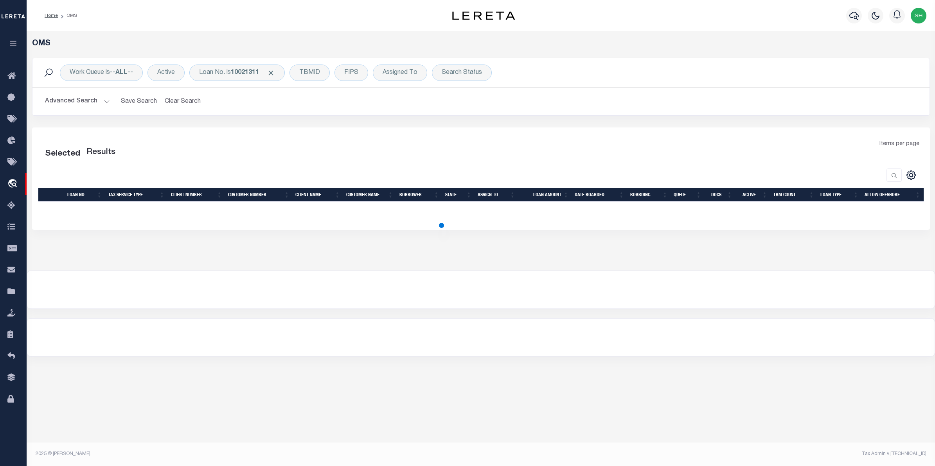
select select "200"
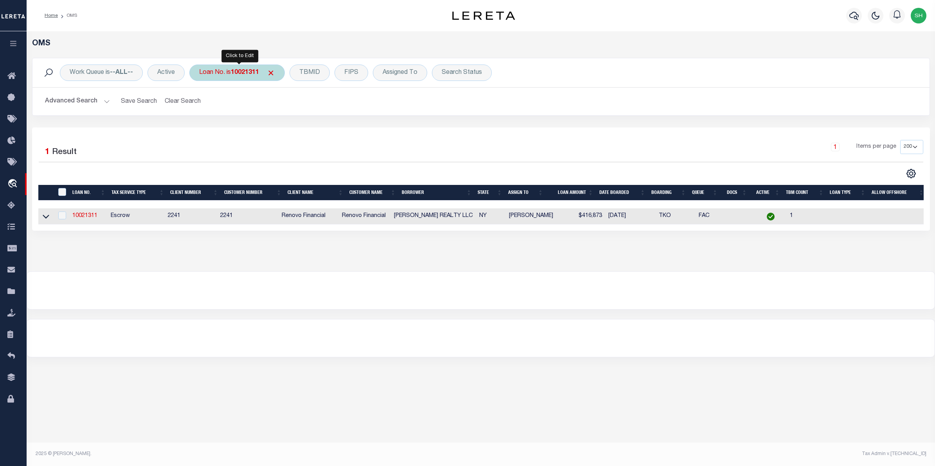
click at [251, 76] on b "10021311" at bounding box center [245, 73] width 28 height 6
type input "48460"
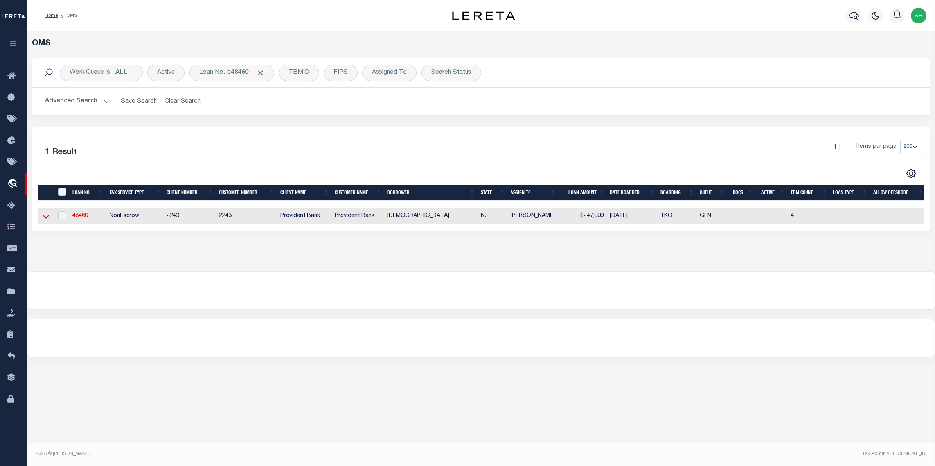
click at [49, 218] on icon at bounding box center [46, 216] width 7 height 8
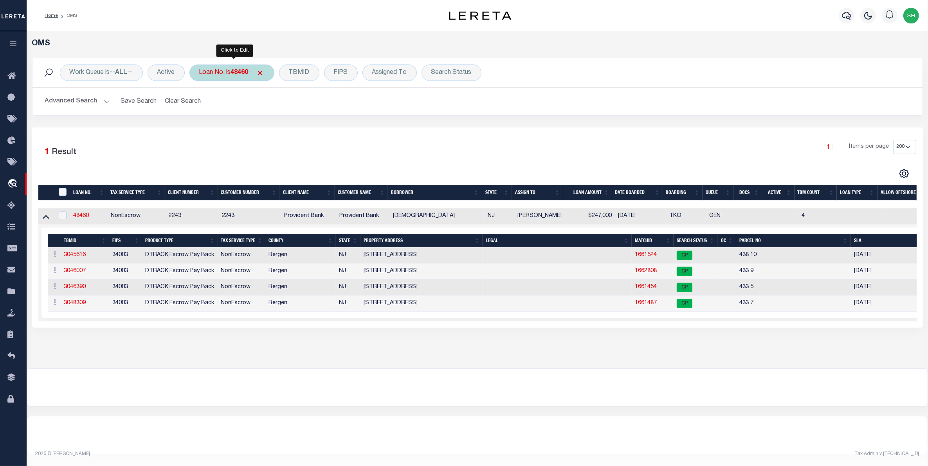
click at [218, 73] on div "Loan No. is 48460" at bounding box center [231, 73] width 85 height 16
type input "10020550"
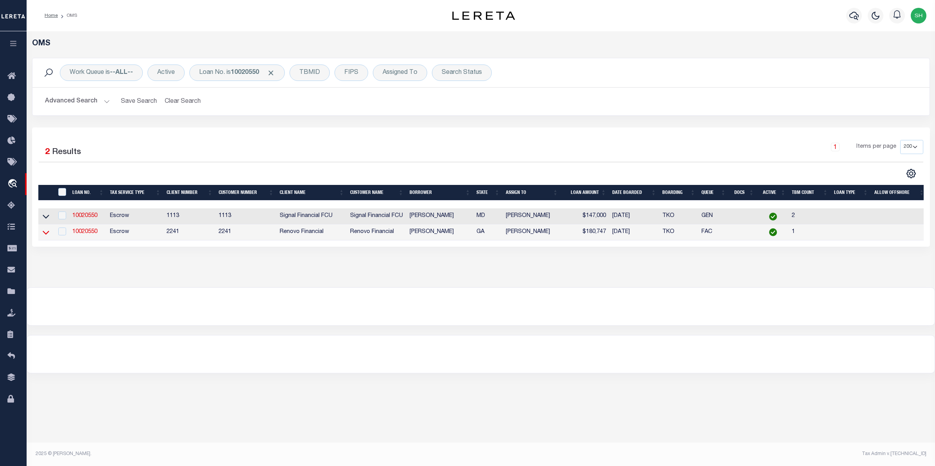
click at [49, 234] on icon at bounding box center [46, 233] width 7 height 4
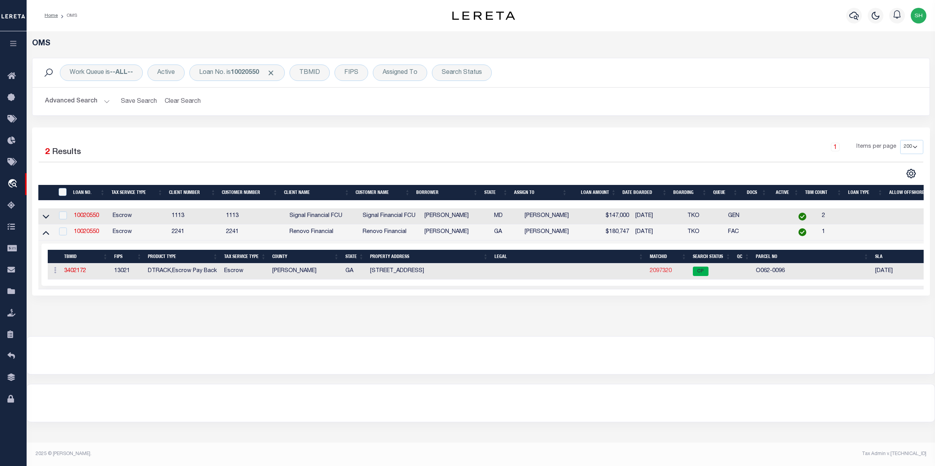
click at [666, 273] on link "2097320" at bounding box center [661, 270] width 22 height 5
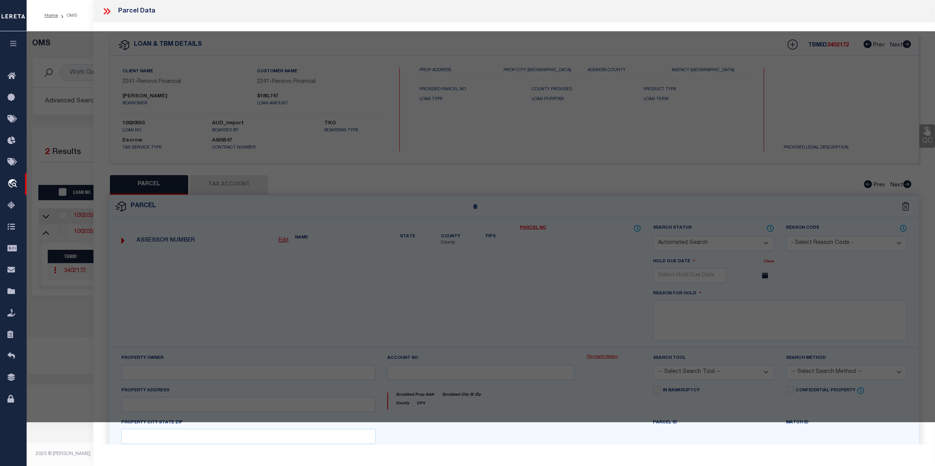
checkbox input "false"
select select "CP"
type input "GUIDO DOMINICK"
select select "AGW"
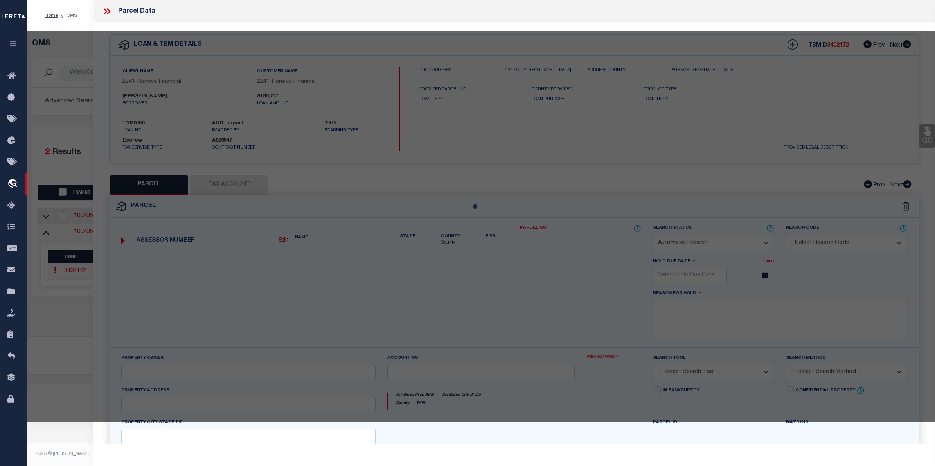
select select
type input "789 PINEWOOD DRIVE"
type input "MACON, GA 31204"
type textarea "Acres 0.15"
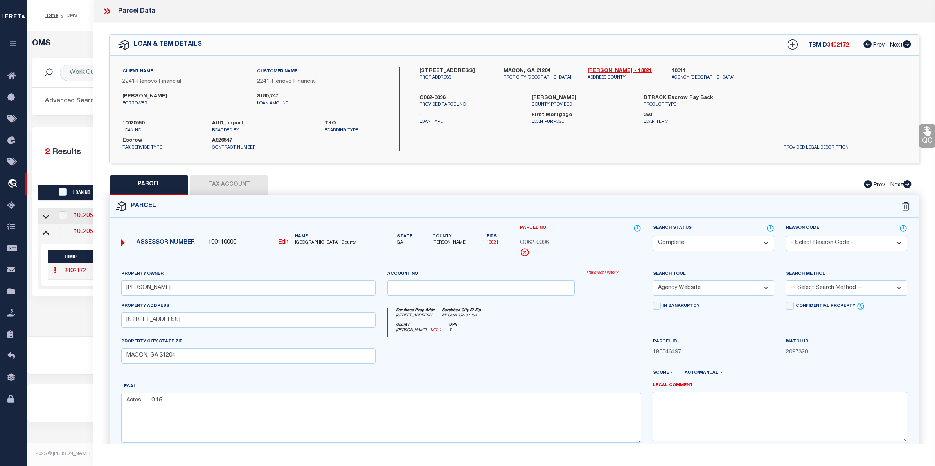
click at [608, 271] on link "Payment History" at bounding box center [614, 273] width 55 height 7
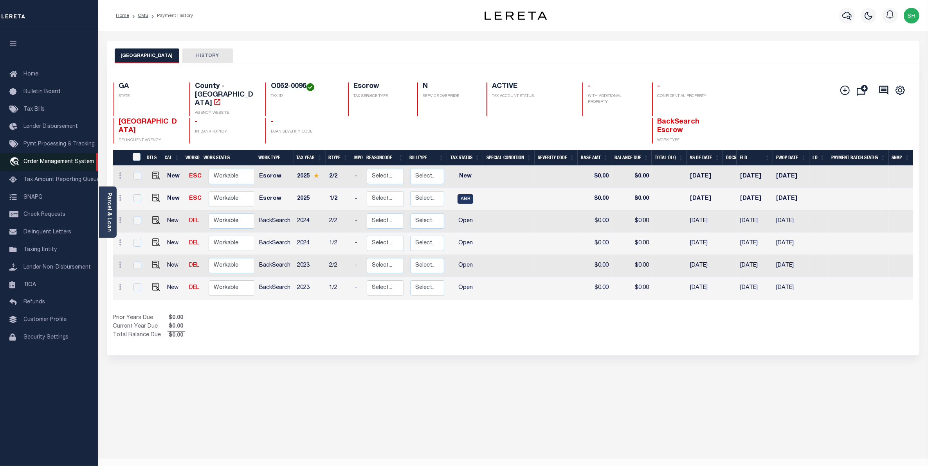
click at [55, 167] on link "travel_explore Order Management System" at bounding box center [49, 162] width 98 height 18
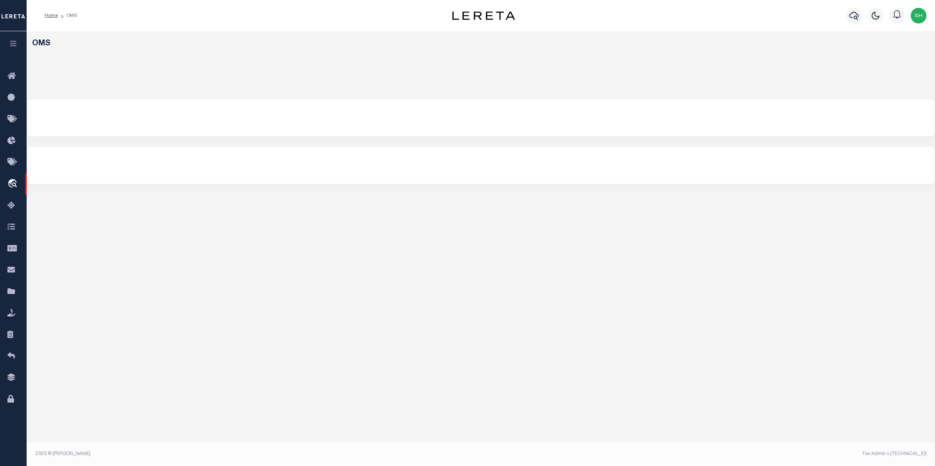
select select "200"
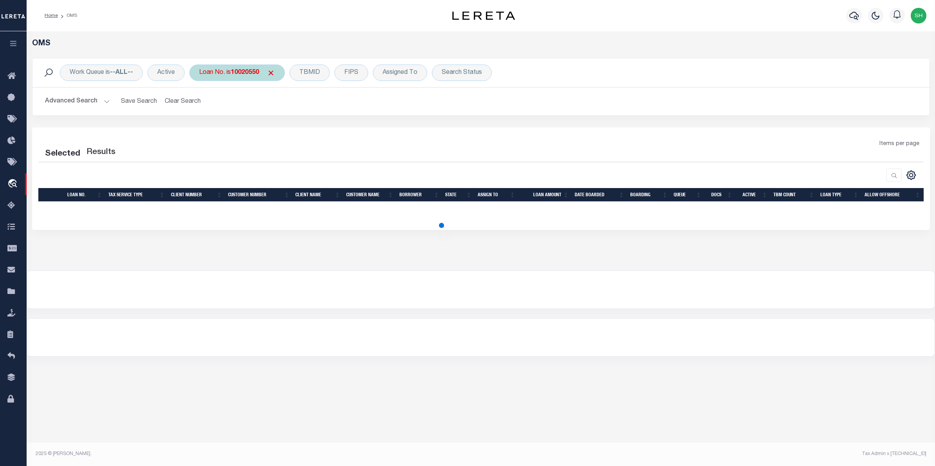
select select "200"
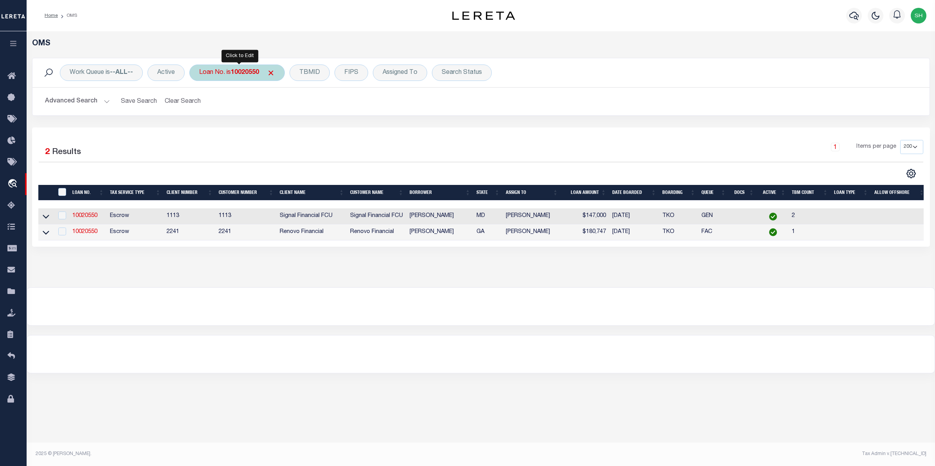
click at [249, 72] on b "10020550" at bounding box center [245, 73] width 28 height 6
type input "115464"
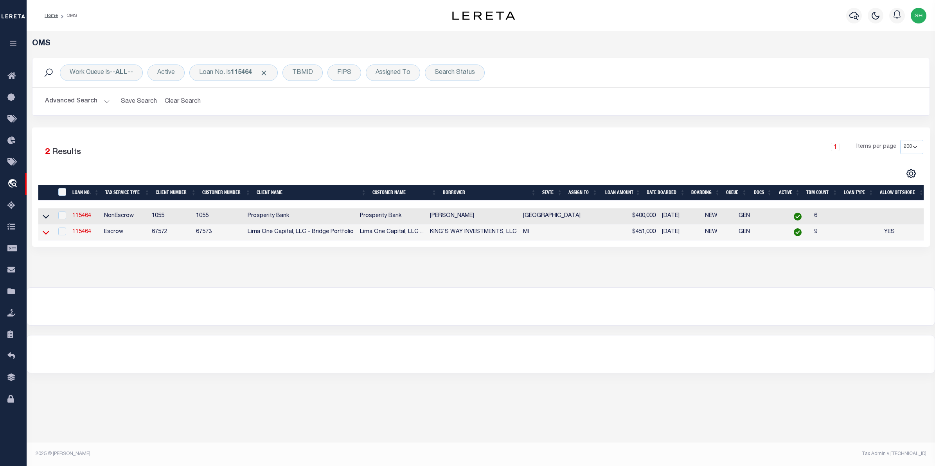
click at [46, 235] on icon at bounding box center [46, 233] width 7 height 4
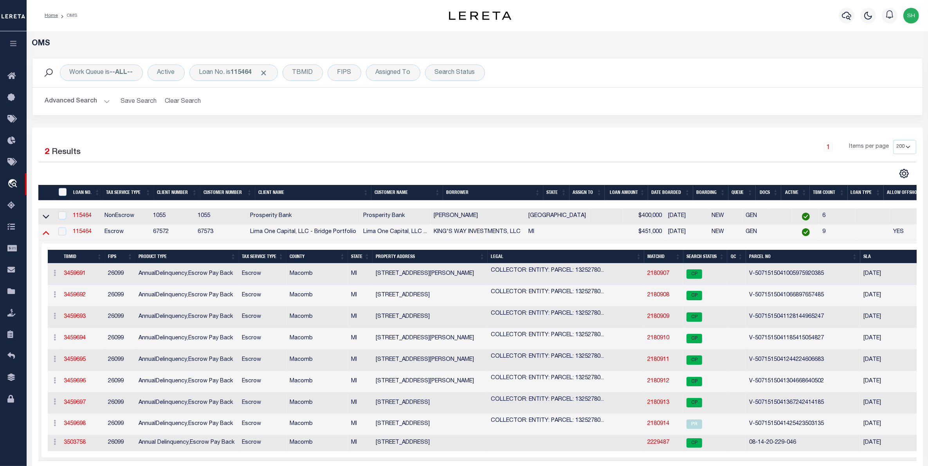
click at [48, 236] on icon at bounding box center [46, 233] width 7 height 8
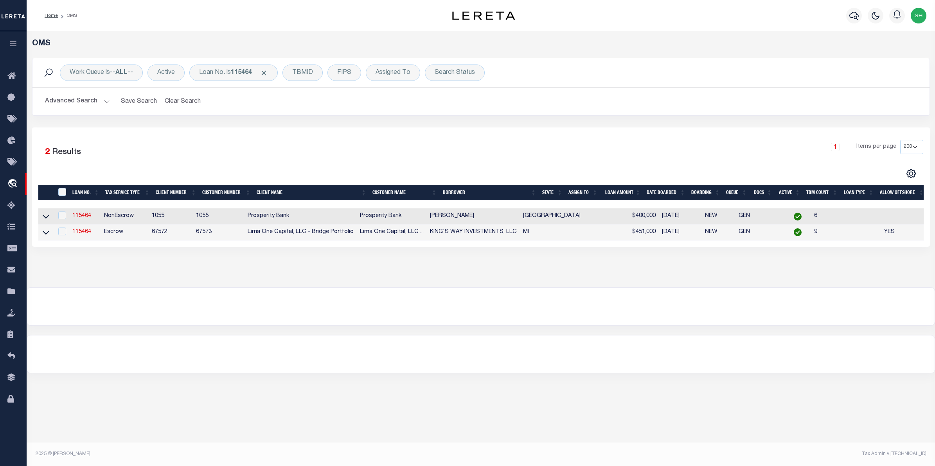
click at [48, 236] on icon at bounding box center [46, 233] width 7 height 8
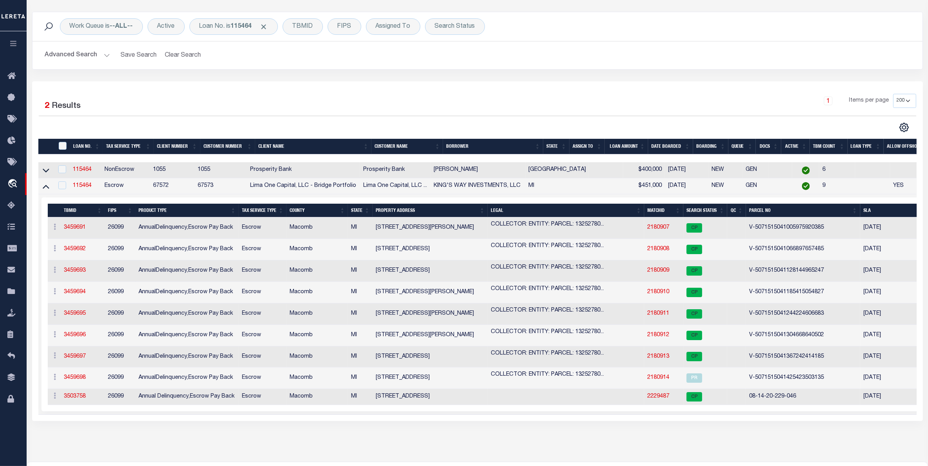
scroll to position [49, 0]
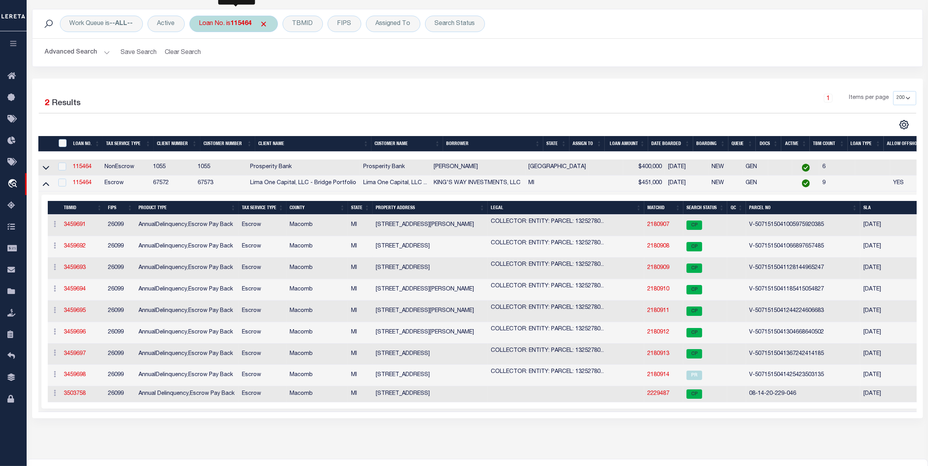
click at [209, 26] on div "Loan No. is 115464" at bounding box center [233, 24] width 88 height 16
type input "25007ND"
click at [306, 77] on input "Apply" at bounding box center [302, 79] width 23 height 13
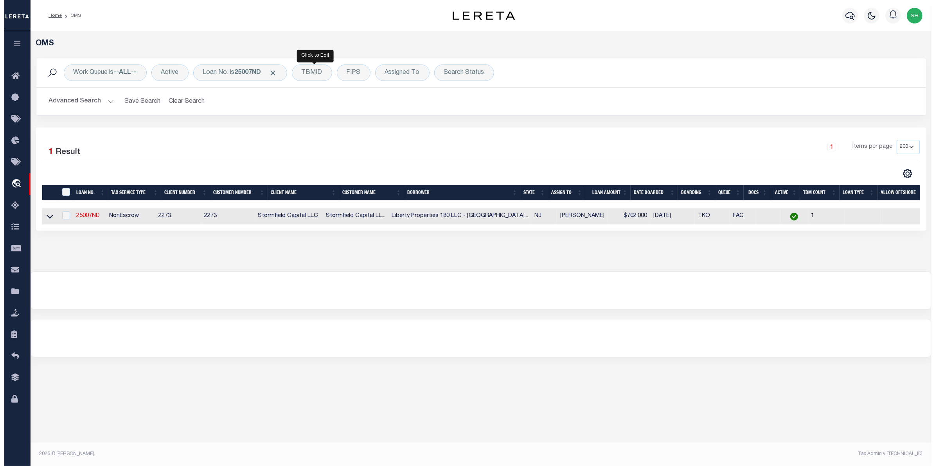
scroll to position [0, 0]
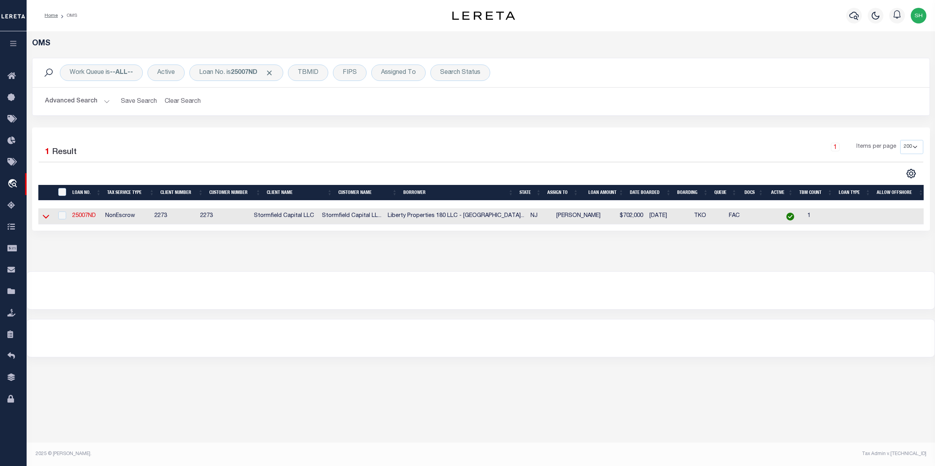
click at [49, 215] on icon at bounding box center [46, 216] width 7 height 8
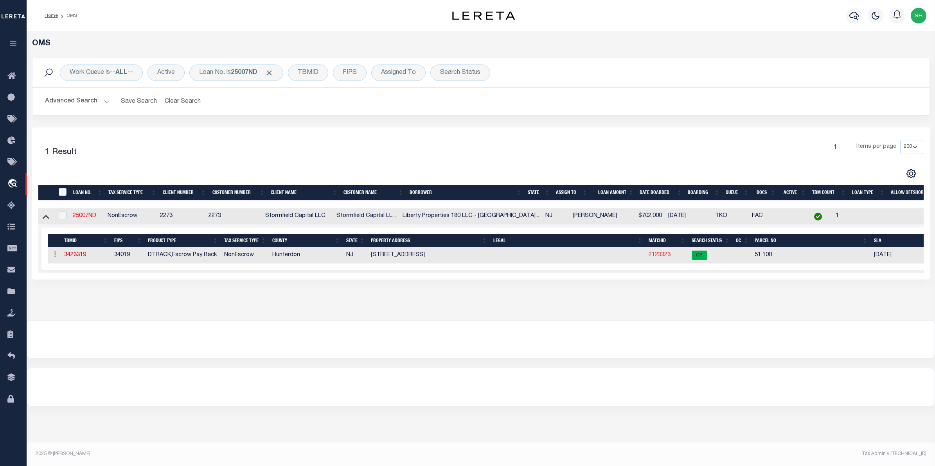
click at [668, 256] on link "2123323" at bounding box center [660, 254] width 22 height 5
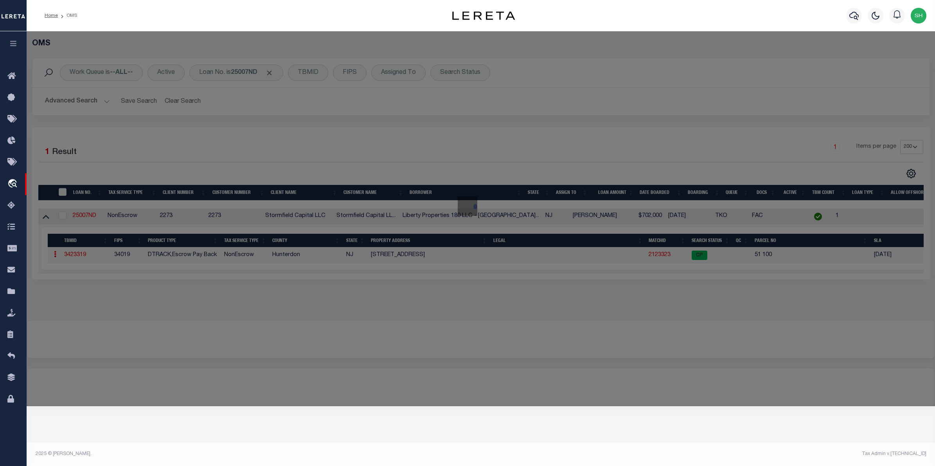
checkbox input "false"
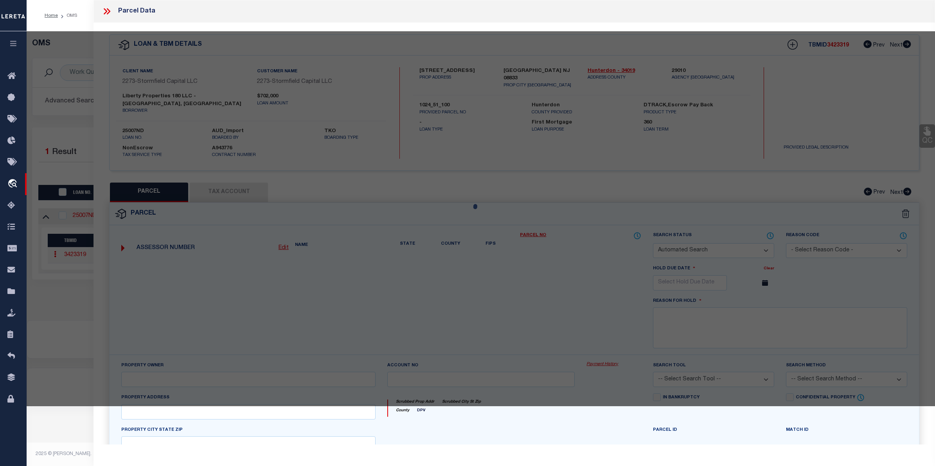
select select "CP"
type input "Liberty Properties 180 Llc"
select select "AGW"
select select
type input "[STREET_ADDRESS]"
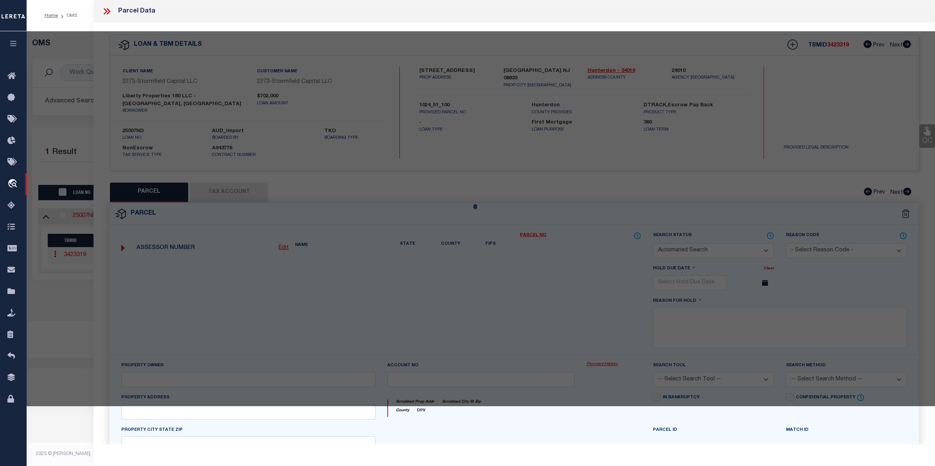
checkbox input "false"
type input "Lebanon NJ 08833"
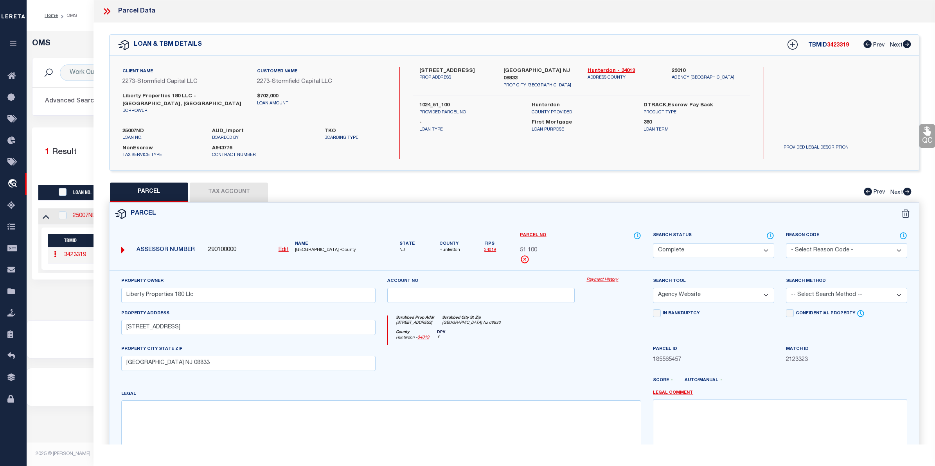
click at [607, 277] on link "Payment History" at bounding box center [614, 280] width 55 height 7
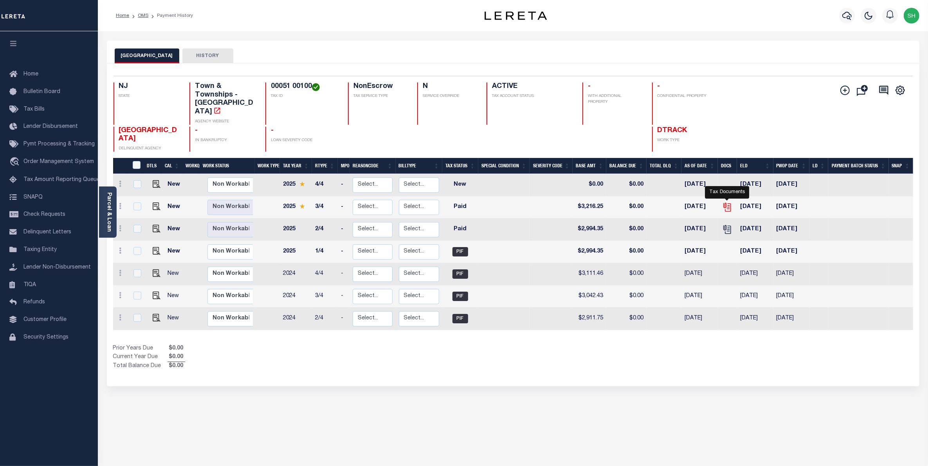
click at [728, 203] on icon "" at bounding box center [726, 206] width 6 height 6
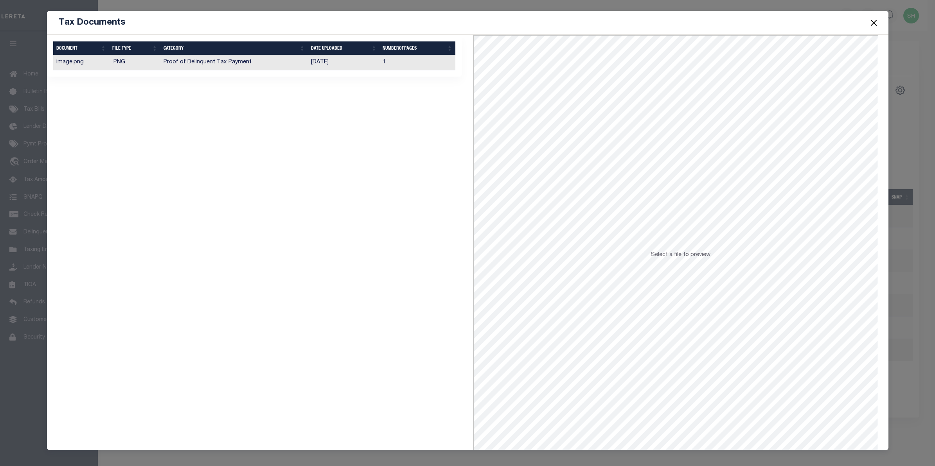
click at [243, 63] on td "Proof of Delinquent Tax Payment" at bounding box center [234, 62] width 148 height 15
click at [162, 4] on div "Tax Documents 1 Selected 1 Result" at bounding box center [467, 233] width 935 height 466
click at [876, 20] on button "Close" at bounding box center [874, 23] width 10 height 10
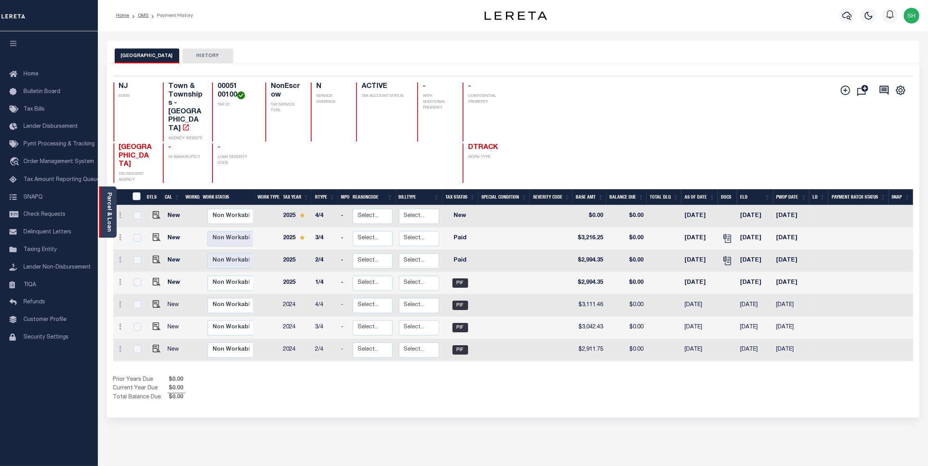
click at [111, 222] on link "Parcel & Loan" at bounding box center [108, 213] width 5 height 40
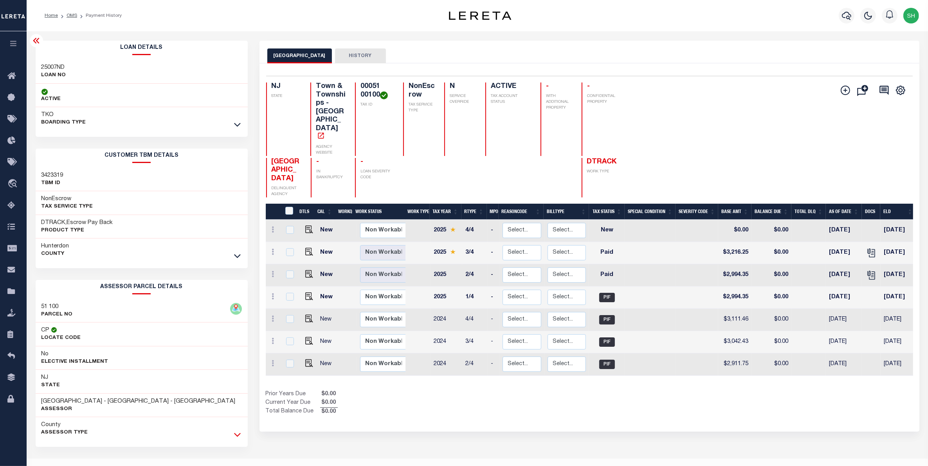
click at [235, 435] on icon at bounding box center [237, 435] width 7 height 8
click at [306, 226] on img "" at bounding box center [309, 230] width 8 height 8
checkbox input "true"
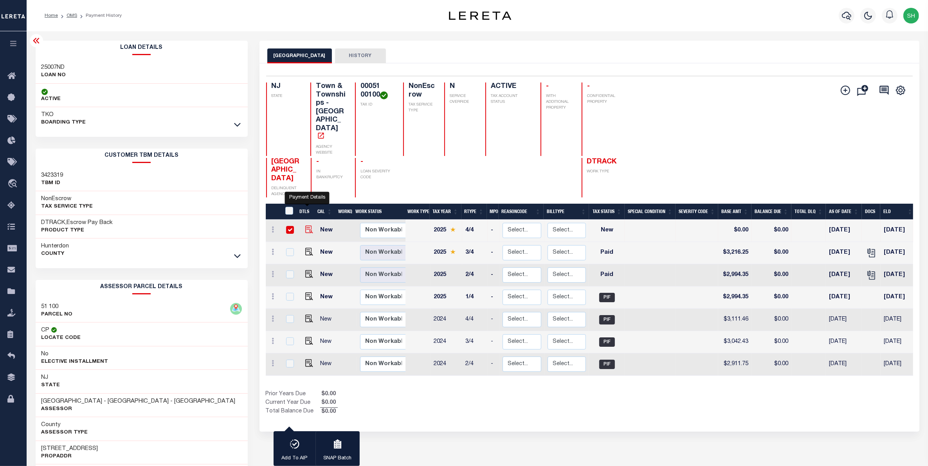
click at [307, 226] on img "" at bounding box center [309, 230] width 8 height 8
checkbox input "false"
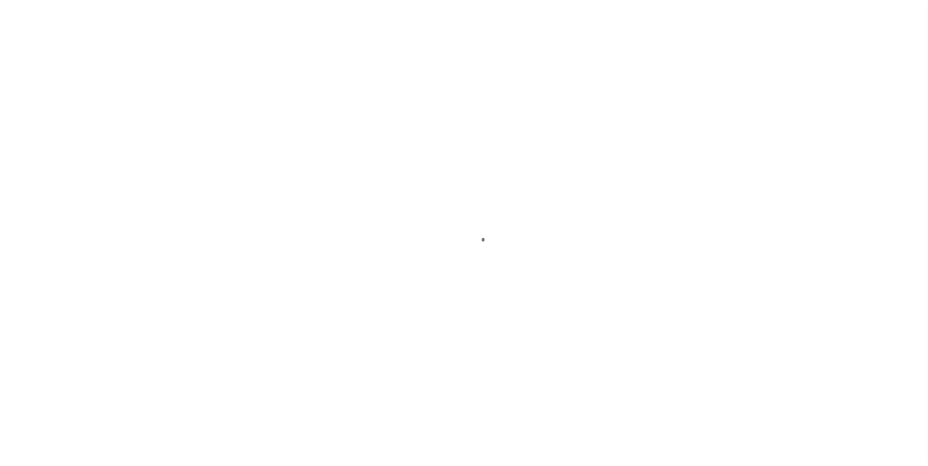
select select "NW2"
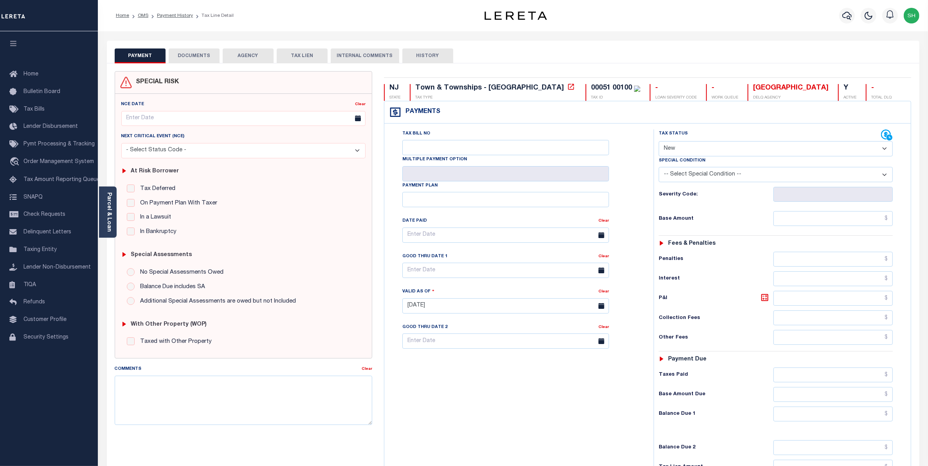
click at [206, 56] on button "DOCUMENTS" at bounding box center [194, 56] width 51 height 15
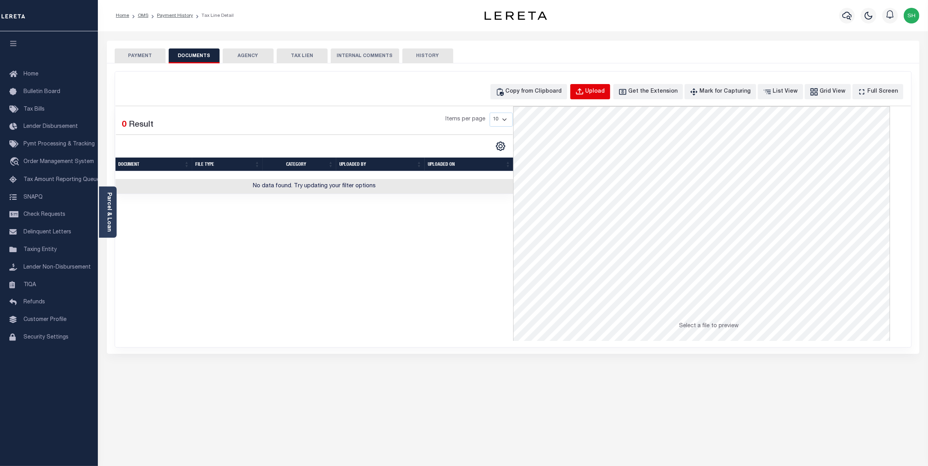
click at [605, 90] on div "Upload" at bounding box center [595, 92] width 20 height 9
select select "POP"
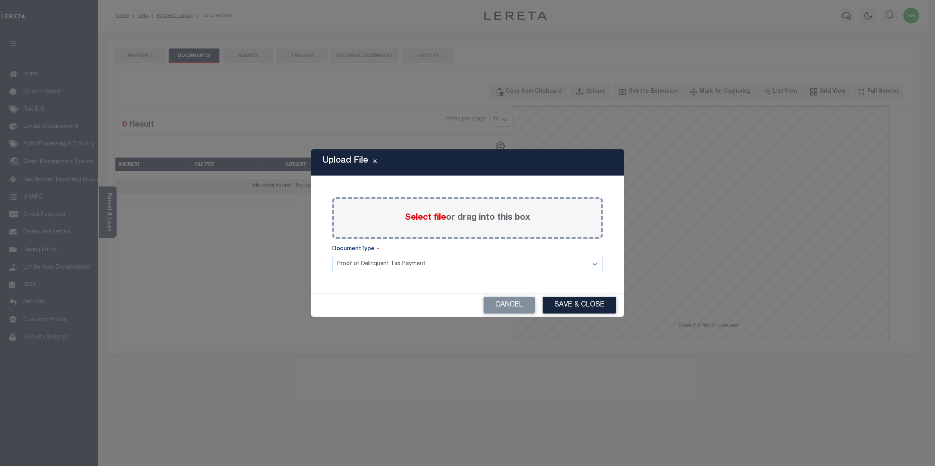
click at [437, 220] on span "Select file" at bounding box center [425, 218] width 41 height 9
click at [0, 0] on input "Select file or drag into this box" at bounding box center [0, 0] width 0 height 0
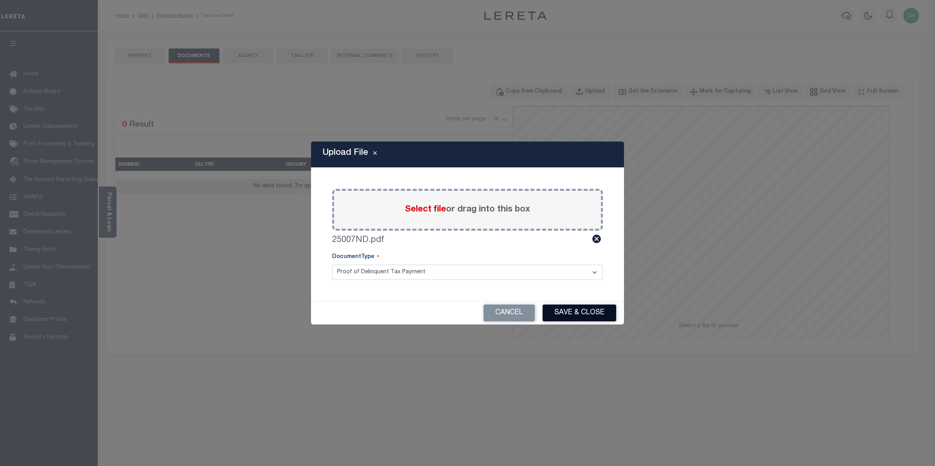
click at [552, 312] on button "Save & Close" at bounding box center [580, 313] width 74 height 17
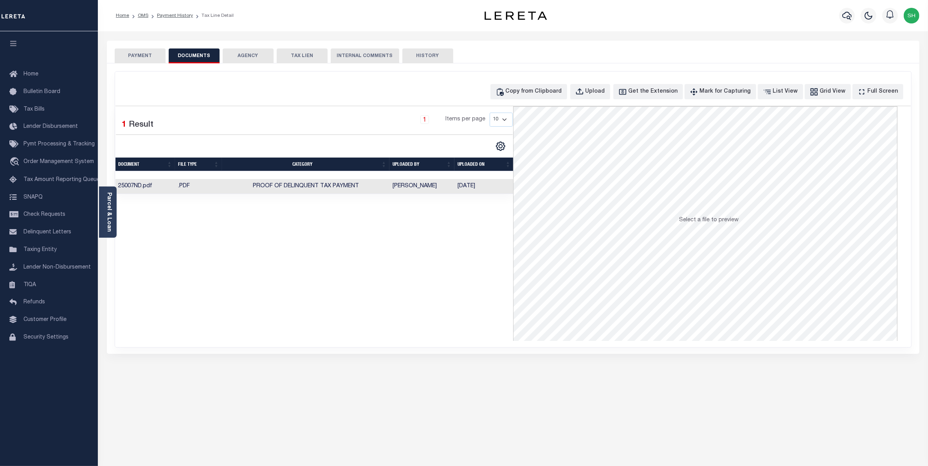
click at [154, 56] on button "PAYMENT" at bounding box center [140, 56] width 51 height 15
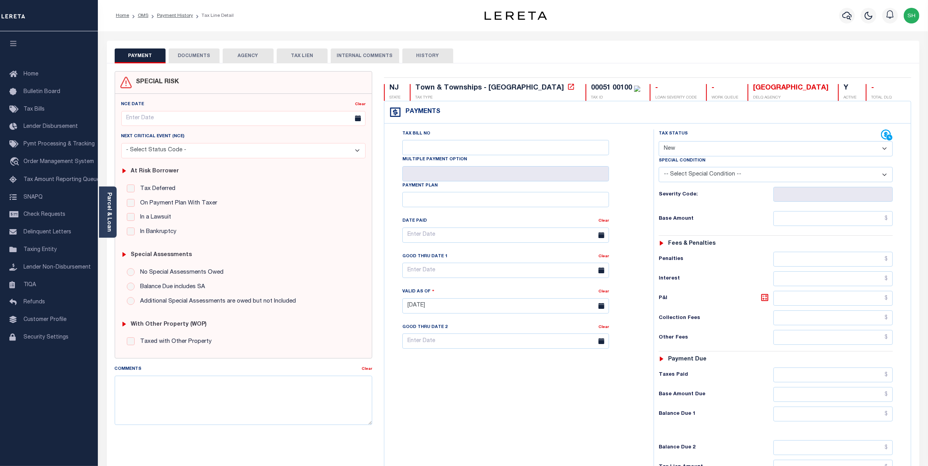
click at [885, 150] on select "- Select Status Code - Open Due/Unpaid Paid Incomplete No Tax Due Internal Refu…" at bounding box center [776, 148] width 234 height 15
click at [883, 148] on select "- Select Status Code - Open Due/Unpaid Paid Incomplete No Tax Due Internal Refu…" at bounding box center [776, 148] width 234 height 15
select select "PYD"
click at [659, 142] on select "- Select Status Code - Open Due/Unpaid Paid Incomplete No Tax Due Internal Refu…" at bounding box center [776, 148] width 234 height 15
type input "09/12/2025"
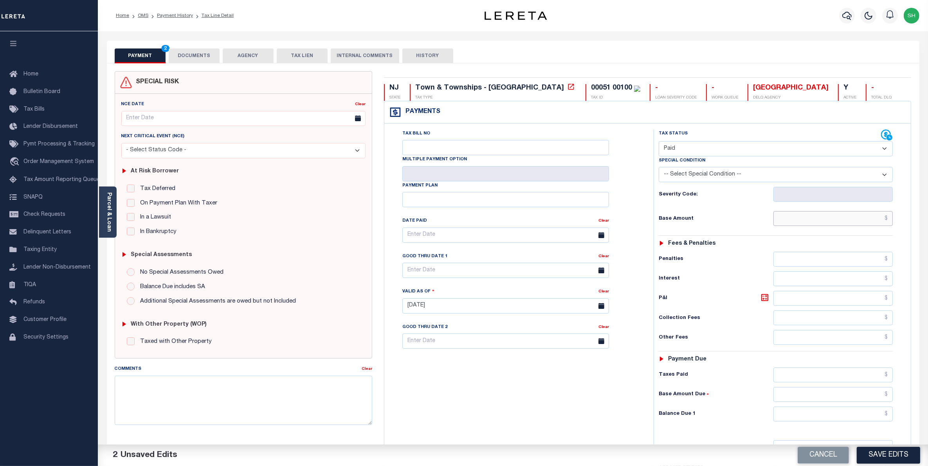
click at [861, 216] on input "text" at bounding box center [833, 218] width 120 height 15
type input "$3,216.24"
click at [859, 418] on input "text" at bounding box center [833, 414] width 120 height 15
type input "$0.00"
click at [879, 456] on button "Save Edits" at bounding box center [887, 455] width 63 height 17
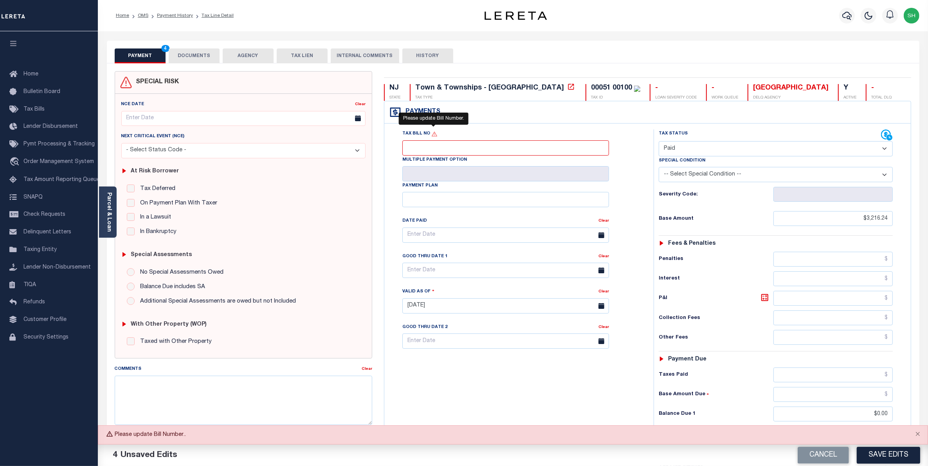
click at [432, 137] on icon "Please update Bill Number." at bounding box center [434, 134] width 6 height 6
click at [432, 140] on input "Tax Bill No" at bounding box center [505, 147] width 207 height 15
click at [468, 153] on input "Tax Bill No" at bounding box center [505, 147] width 207 height 15
type input "3107"
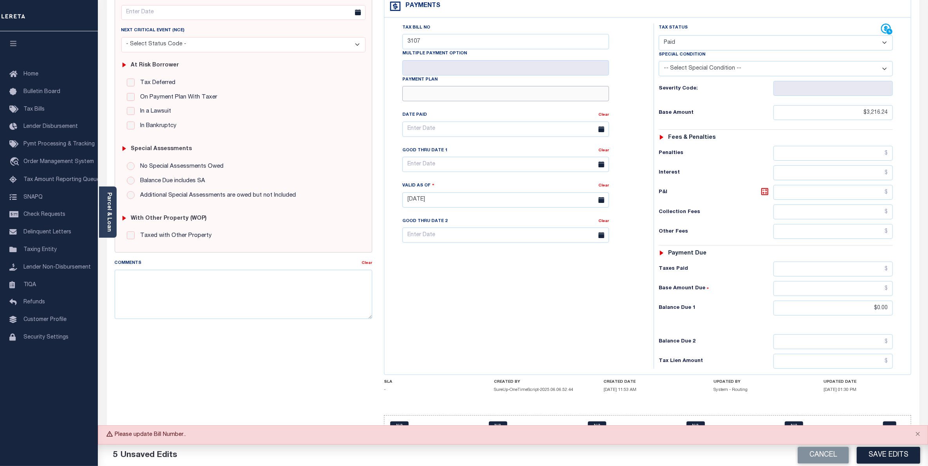
scroll to position [113, 0]
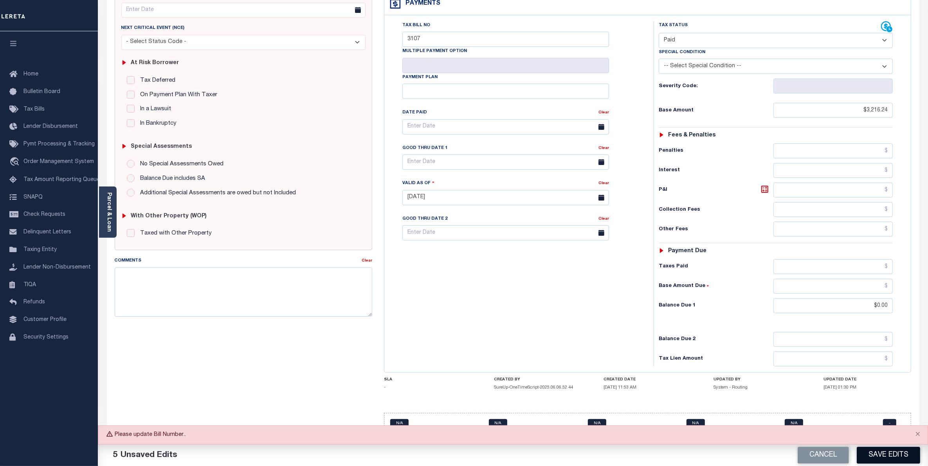
click at [885, 457] on button "Save Edits" at bounding box center [887, 455] width 63 height 17
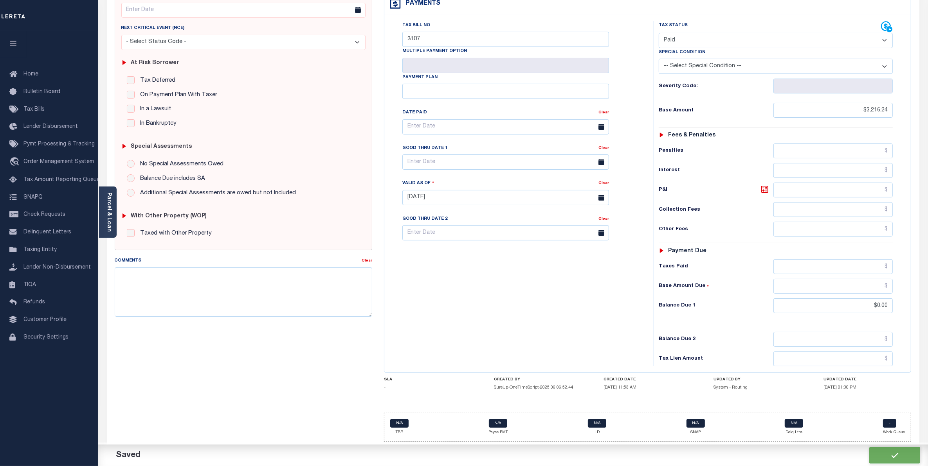
checkbox input "false"
type input "$3,216.24"
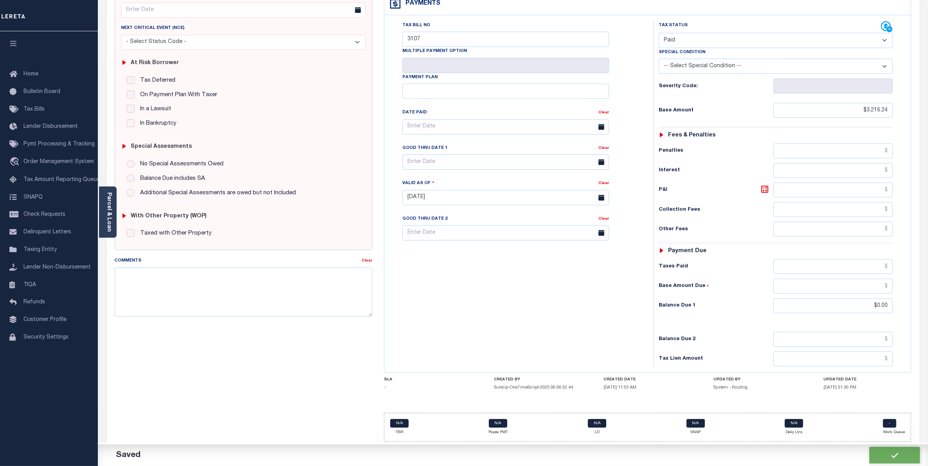
type input "$0"
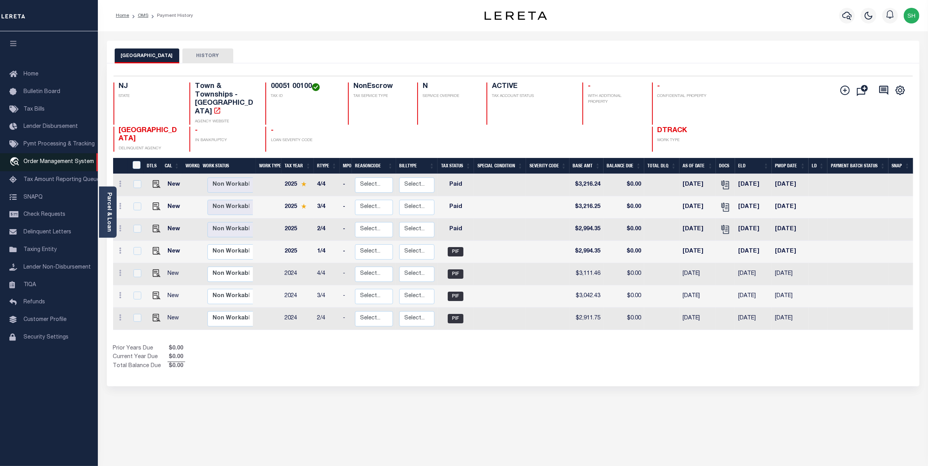
click at [41, 165] on span "Order Management System" at bounding box center [58, 161] width 70 height 5
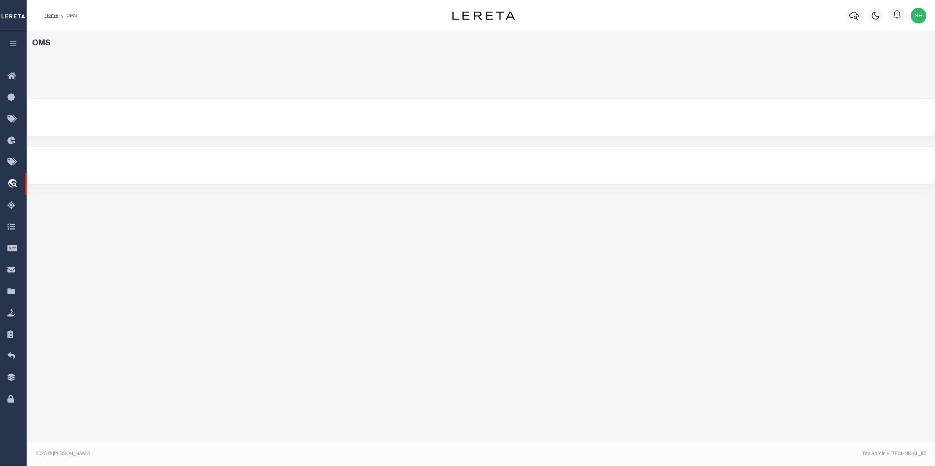
select select "200"
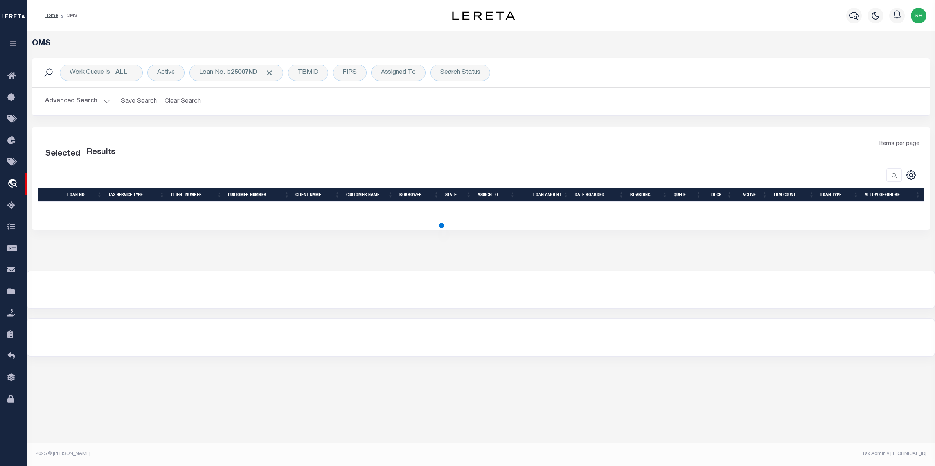
select select "200"
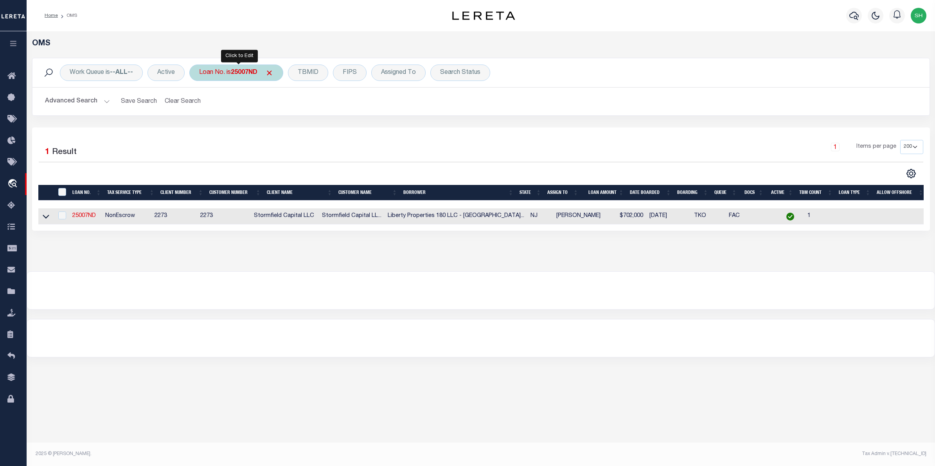
click at [243, 73] on b "25007ND" at bounding box center [244, 73] width 27 height 6
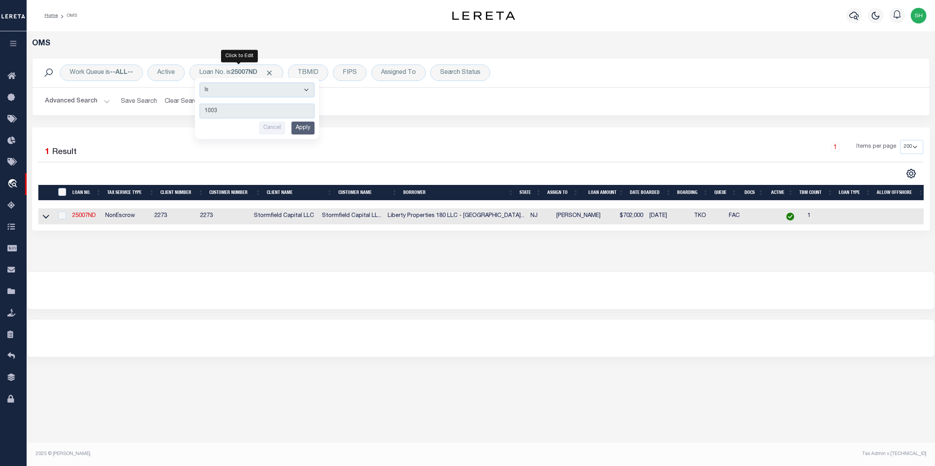
type input "10032"
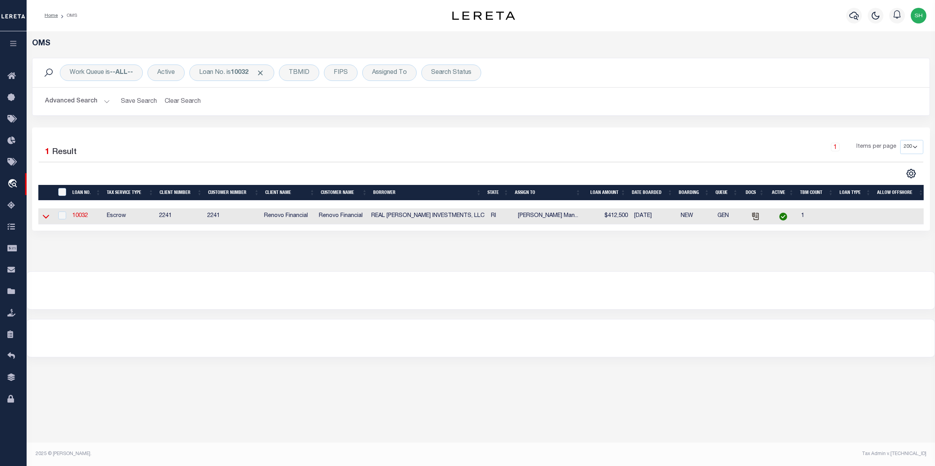
click at [47, 218] on icon at bounding box center [46, 216] width 7 height 8
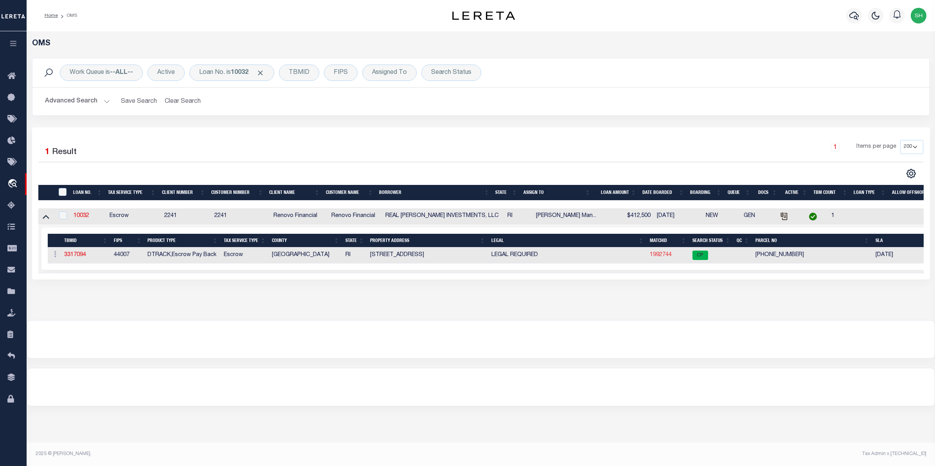
click at [660, 255] on link "1992744" at bounding box center [661, 254] width 22 height 5
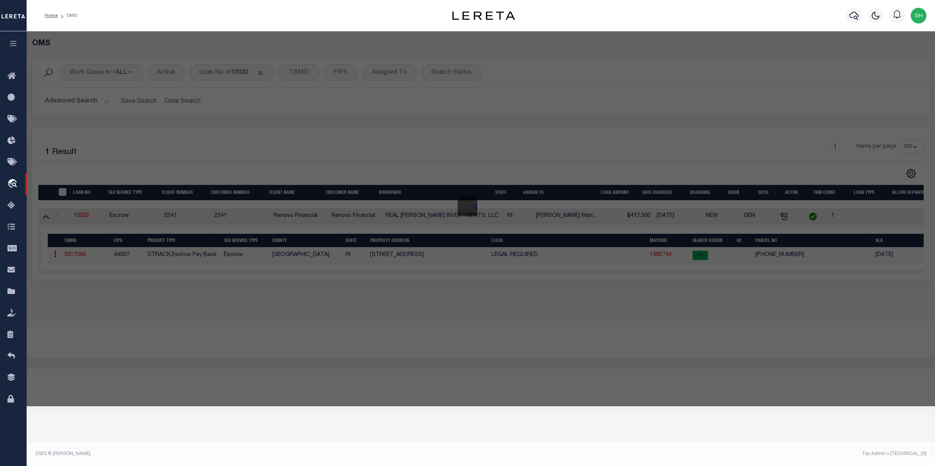
checkbox input "false"
select select "CP"
type input "Real [PERSON_NAME] Investments LLC"
select select "AGW"
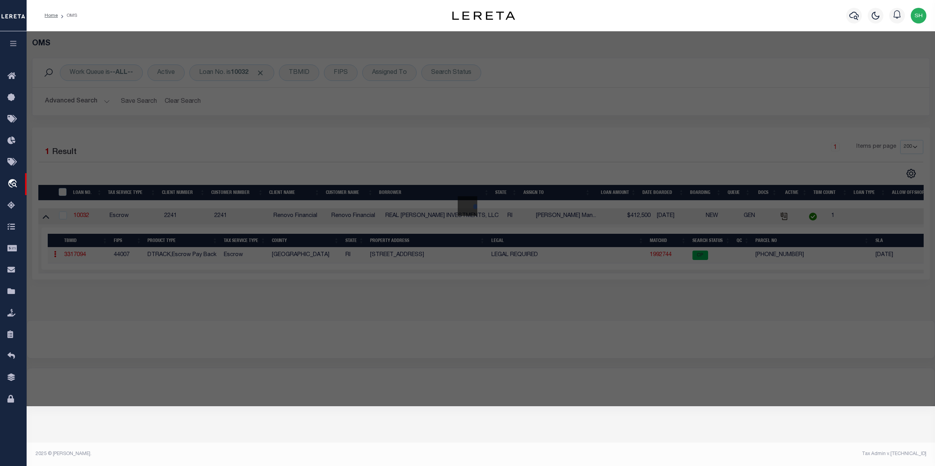
select select
type input "[STREET_ADDRESS]"
checkbox input "false"
type input "[GEOGRAPHIC_DATA], RI 02907"
type textarea "3,453 SF"
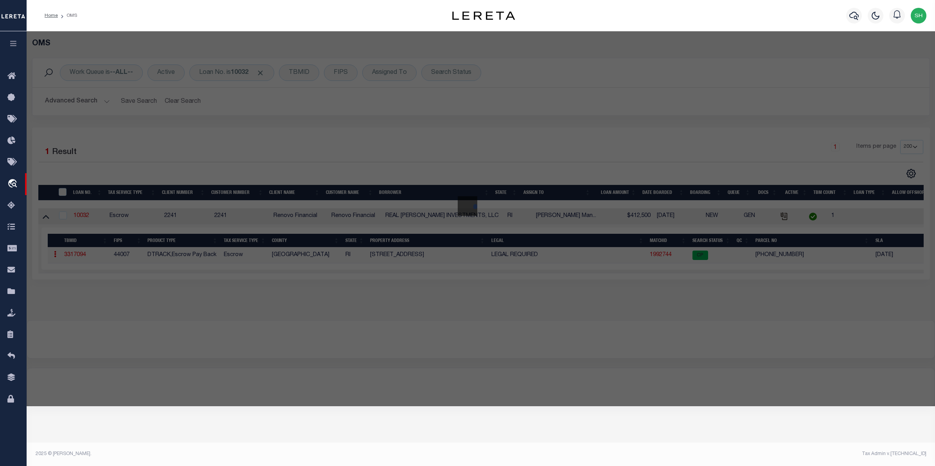
type textarea "Tax ID Special Project"
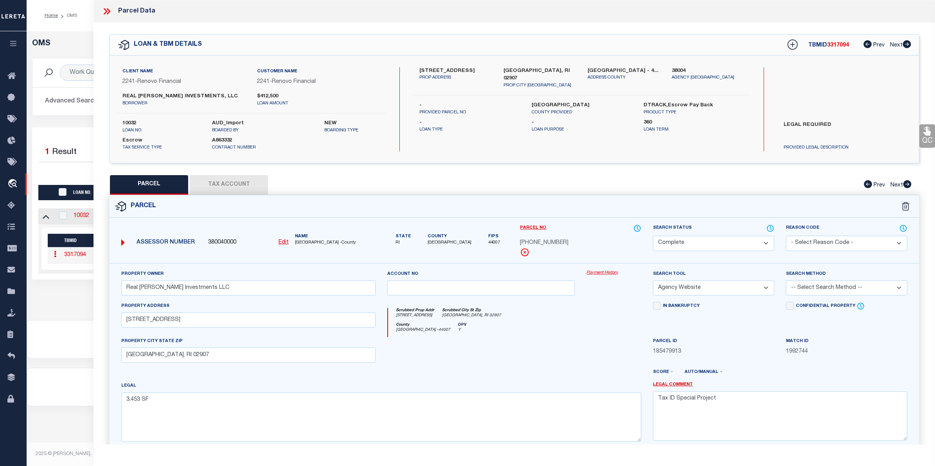
click at [611, 274] on link "Payment History" at bounding box center [614, 273] width 55 height 7
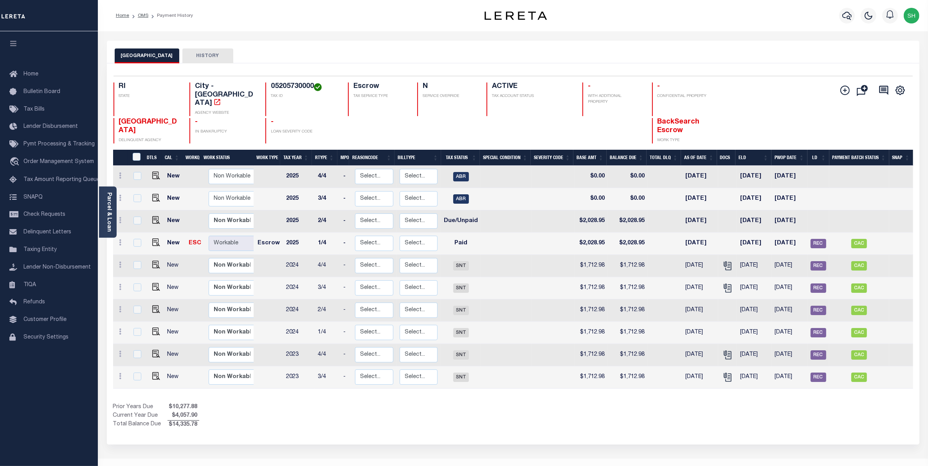
click at [342, 49] on div "PROVIDENCE CITY HISTORY" at bounding box center [513, 56] width 797 height 14
